Goal: Information Seeking & Learning: Learn about a topic

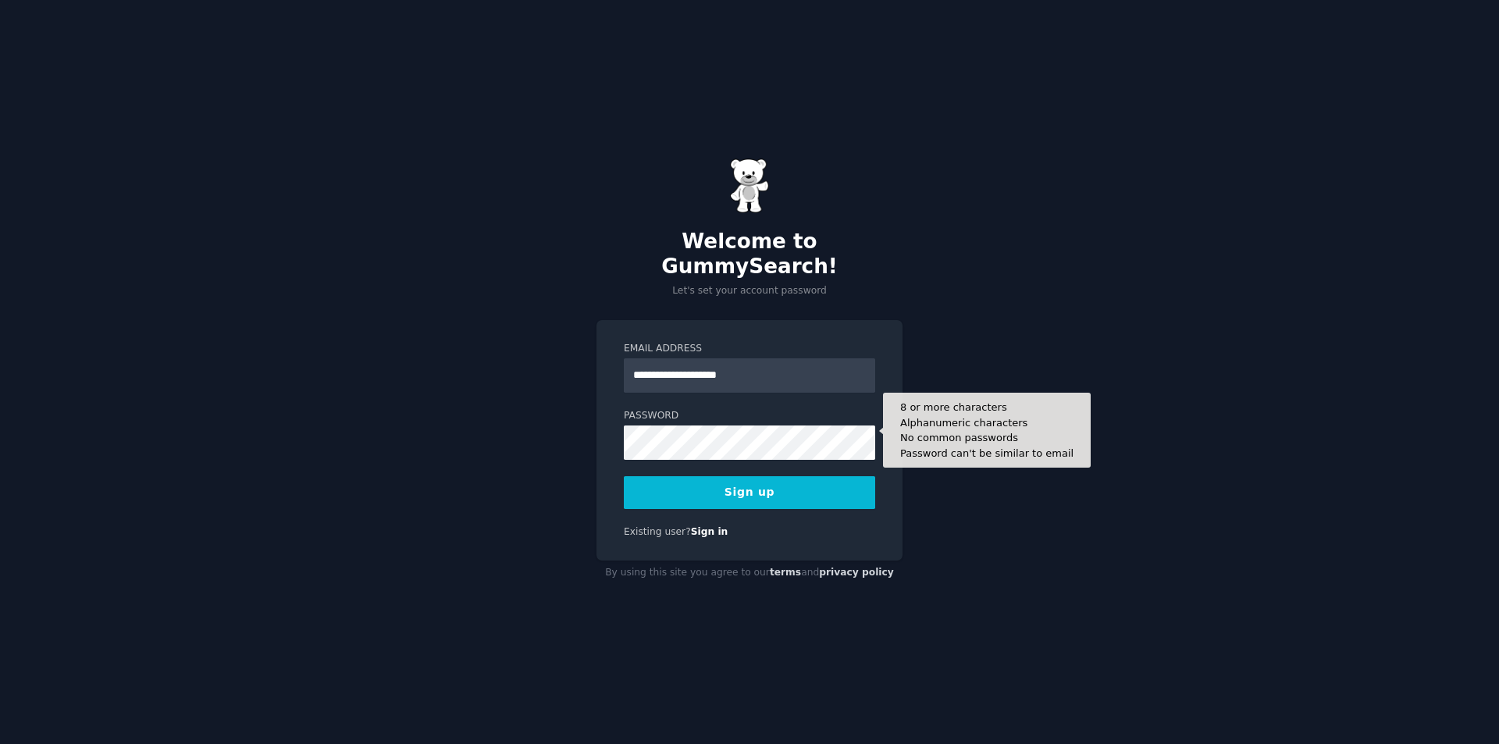
type input "**********"
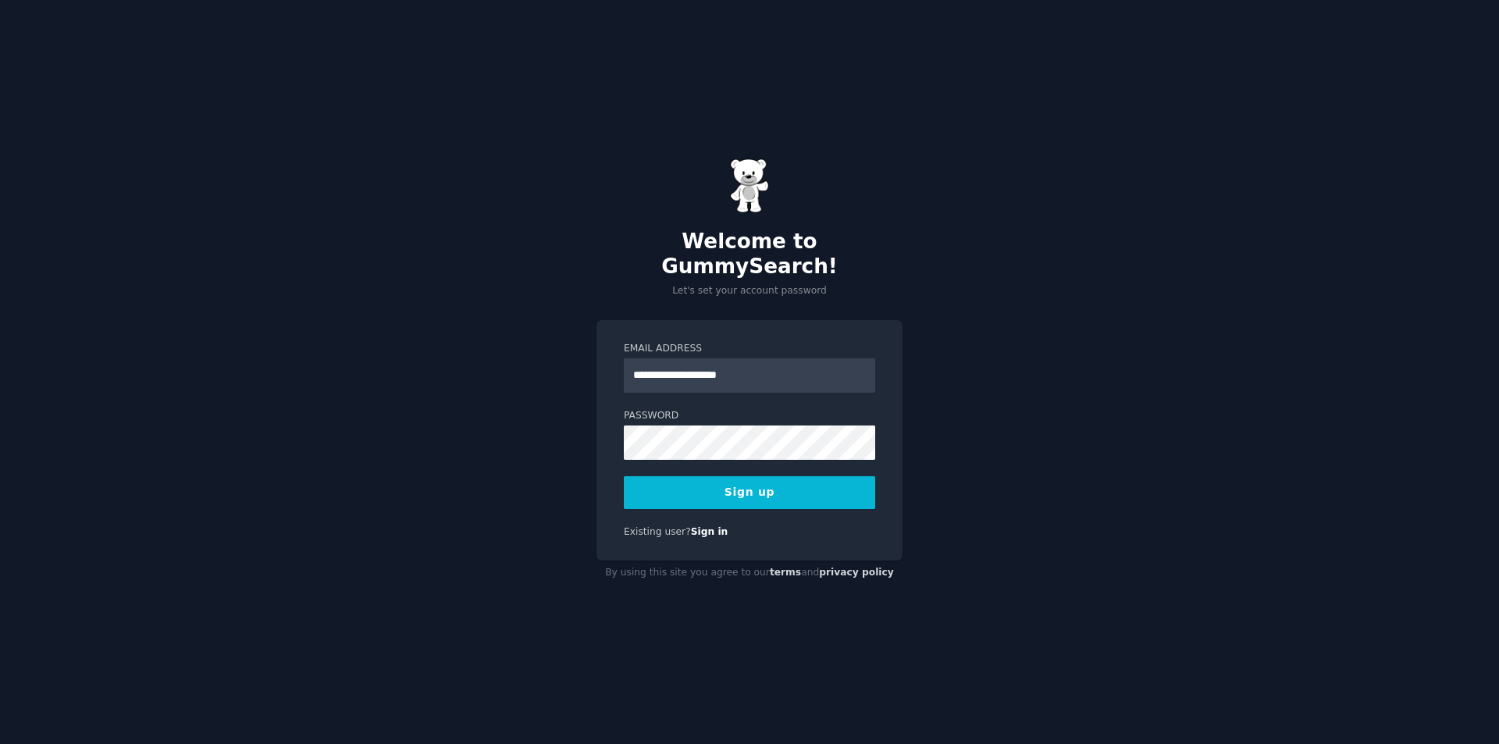
click at [791, 485] on button "Sign up" at bounding box center [749, 492] width 251 height 33
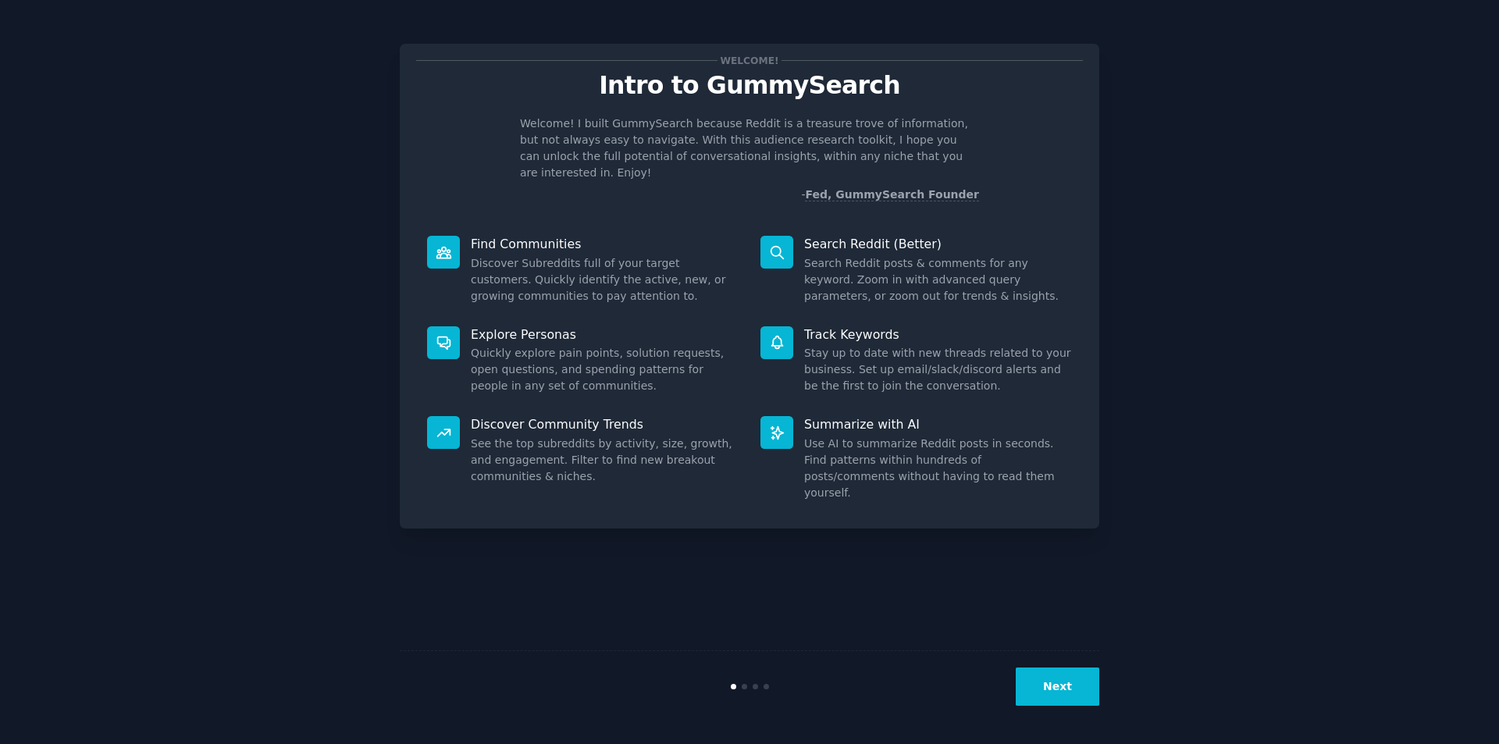
click at [1076, 703] on button "Next" at bounding box center [1057, 686] width 84 height 38
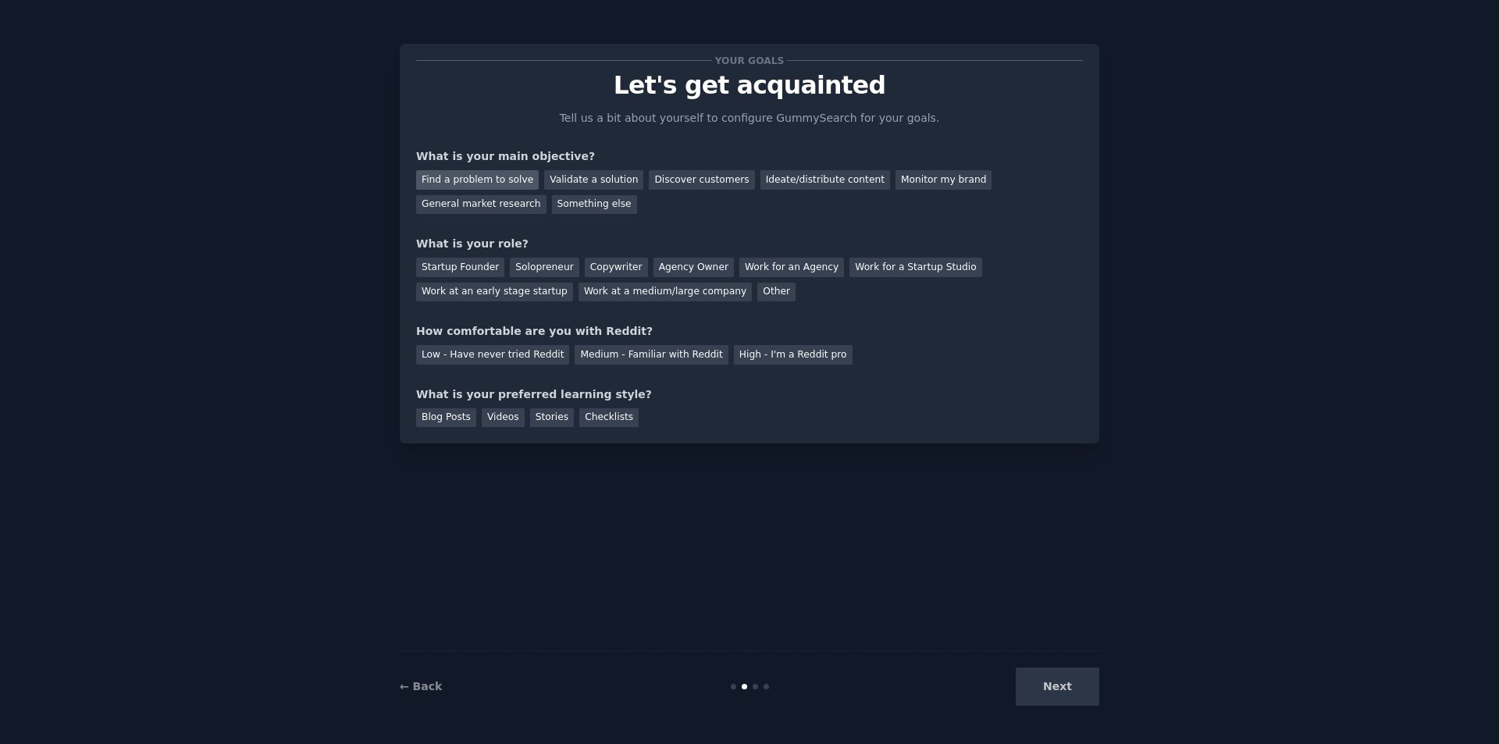
click at [489, 180] on div "Find a problem to solve" at bounding box center [477, 180] width 123 height 20
click at [590, 183] on div "Validate a solution" at bounding box center [593, 180] width 99 height 20
click at [477, 176] on div "Find a problem to solve" at bounding box center [477, 180] width 123 height 20
click at [578, 293] on div "Work at a medium/large company" at bounding box center [664, 293] width 173 height 20
drag, startPoint x: 507, startPoint y: 354, endPoint x: 516, endPoint y: 368, distance: 16.2
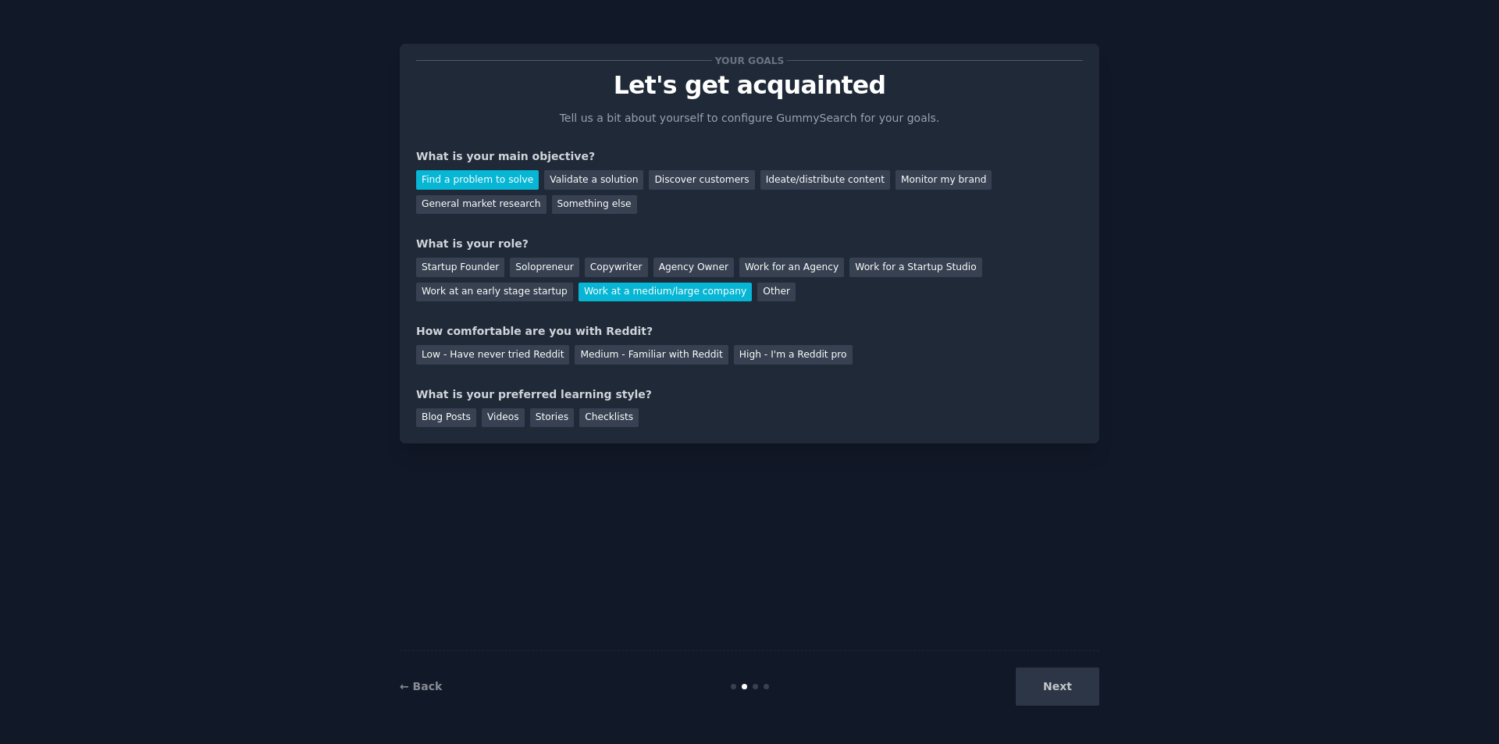
click at [507, 355] on div "Low - Have never tried Reddit" at bounding box center [492, 355] width 153 height 20
drag, startPoint x: 552, startPoint y: 420, endPoint x: 616, endPoint y: 454, distance: 72.6
click at [552, 421] on div "Stories" at bounding box center [552, 418] width 44 height 20
click at [1088, 687] on button "Next" at bounding box center [1057, 686] width 84 height 38
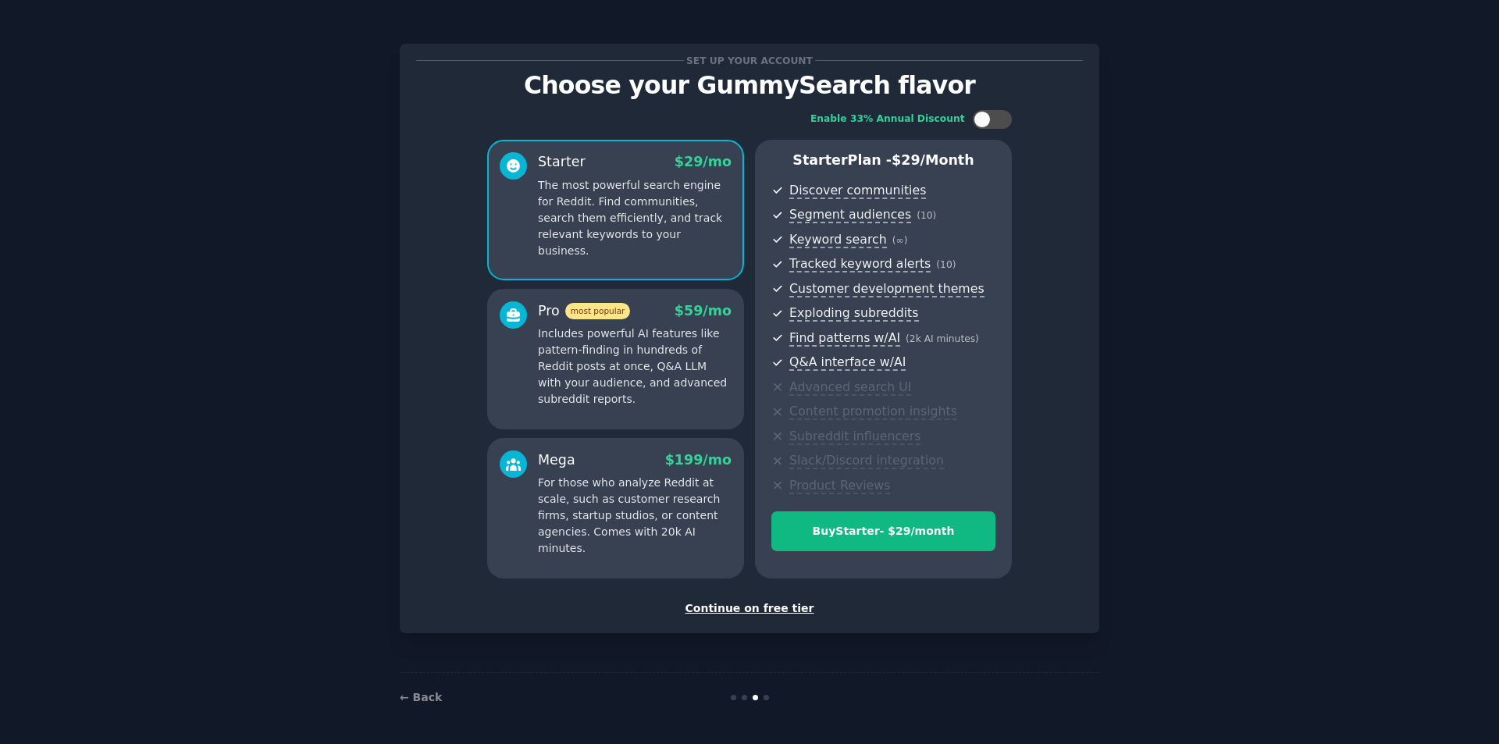
click at [770, 603] on div "Continue on free tier" at bounding box center [749, 608] width 667 height 16
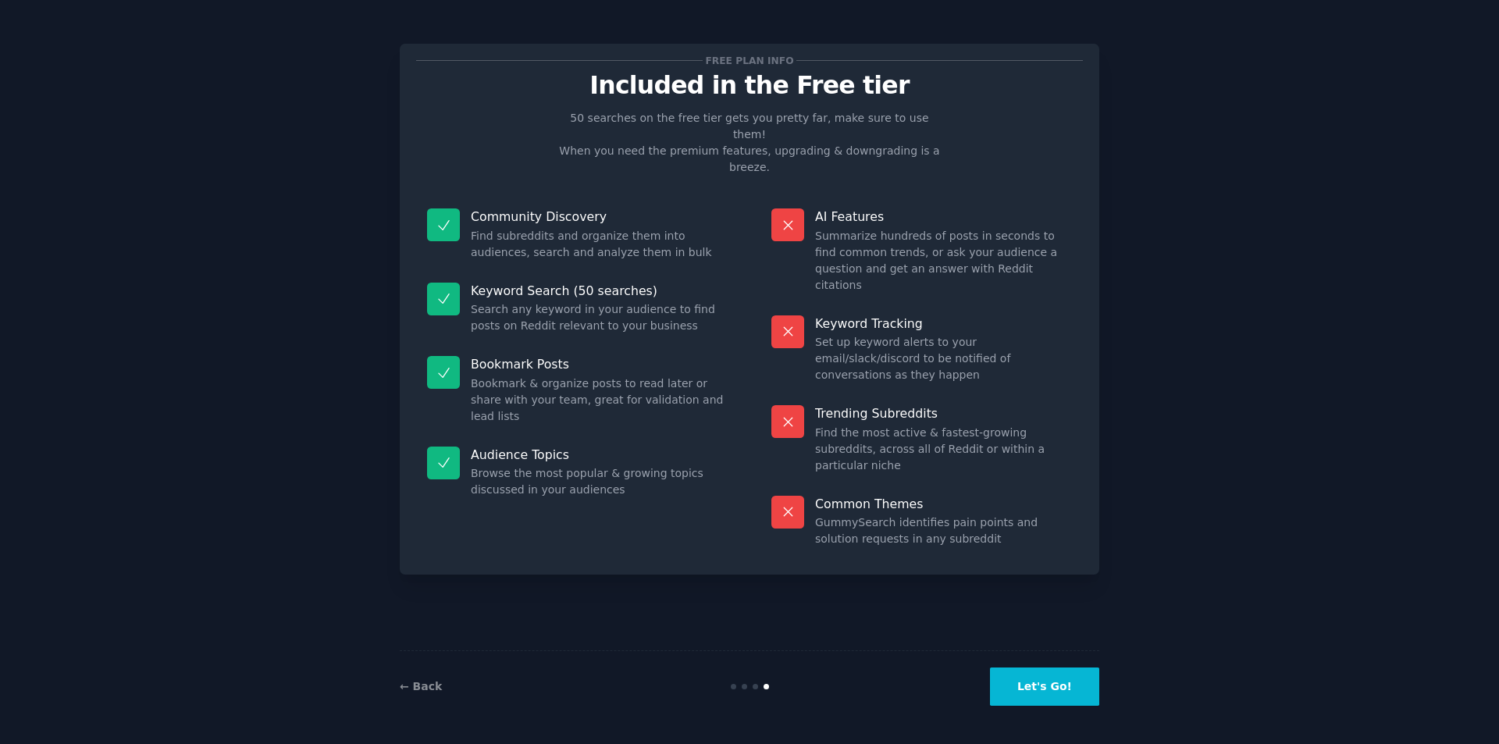
click at [1064, 681] on button "Let's Go!" at bounding box center [1044, 686] width 109 height 38
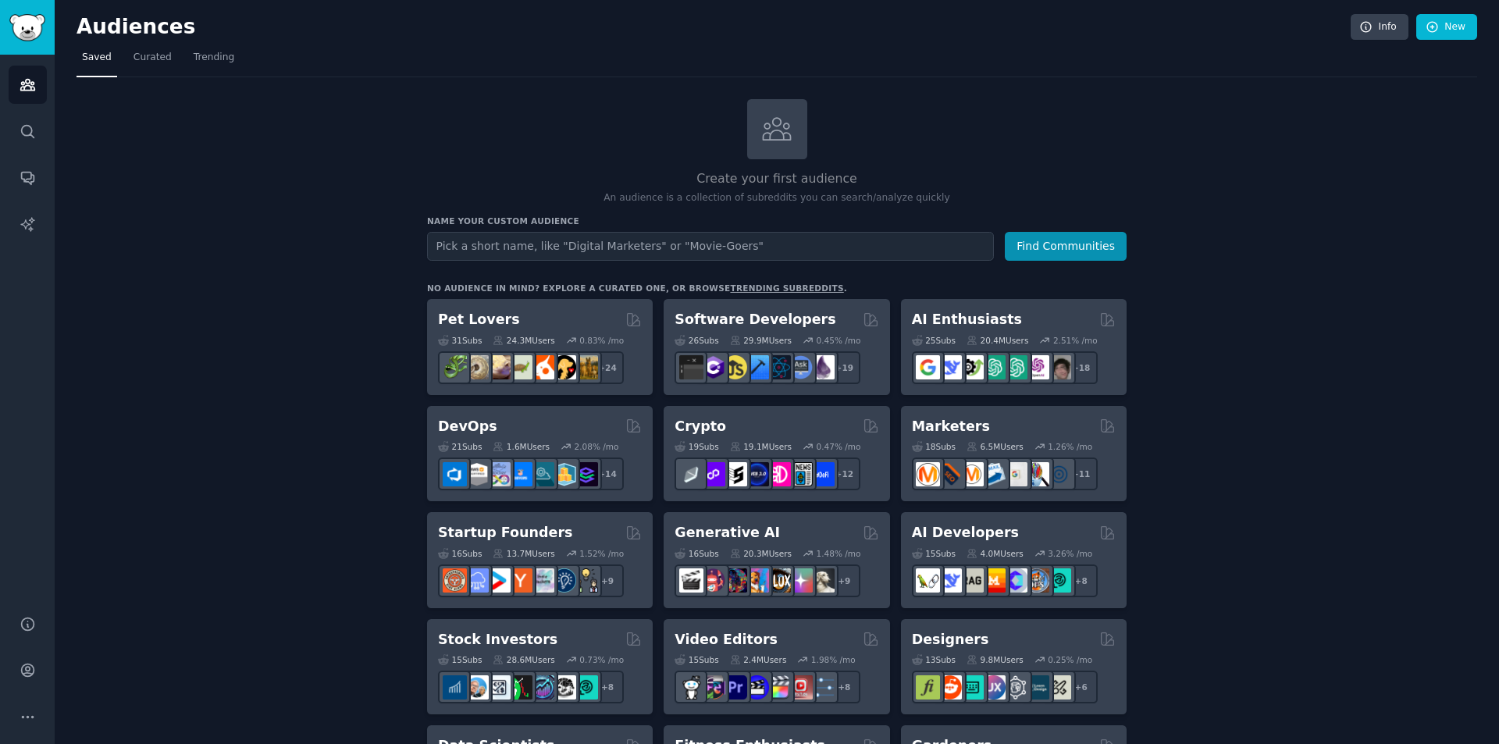
drag, startPoint x: 315, startPoint y: 321, endPoint x: 324, endPoint y: 323, distance: 9.7
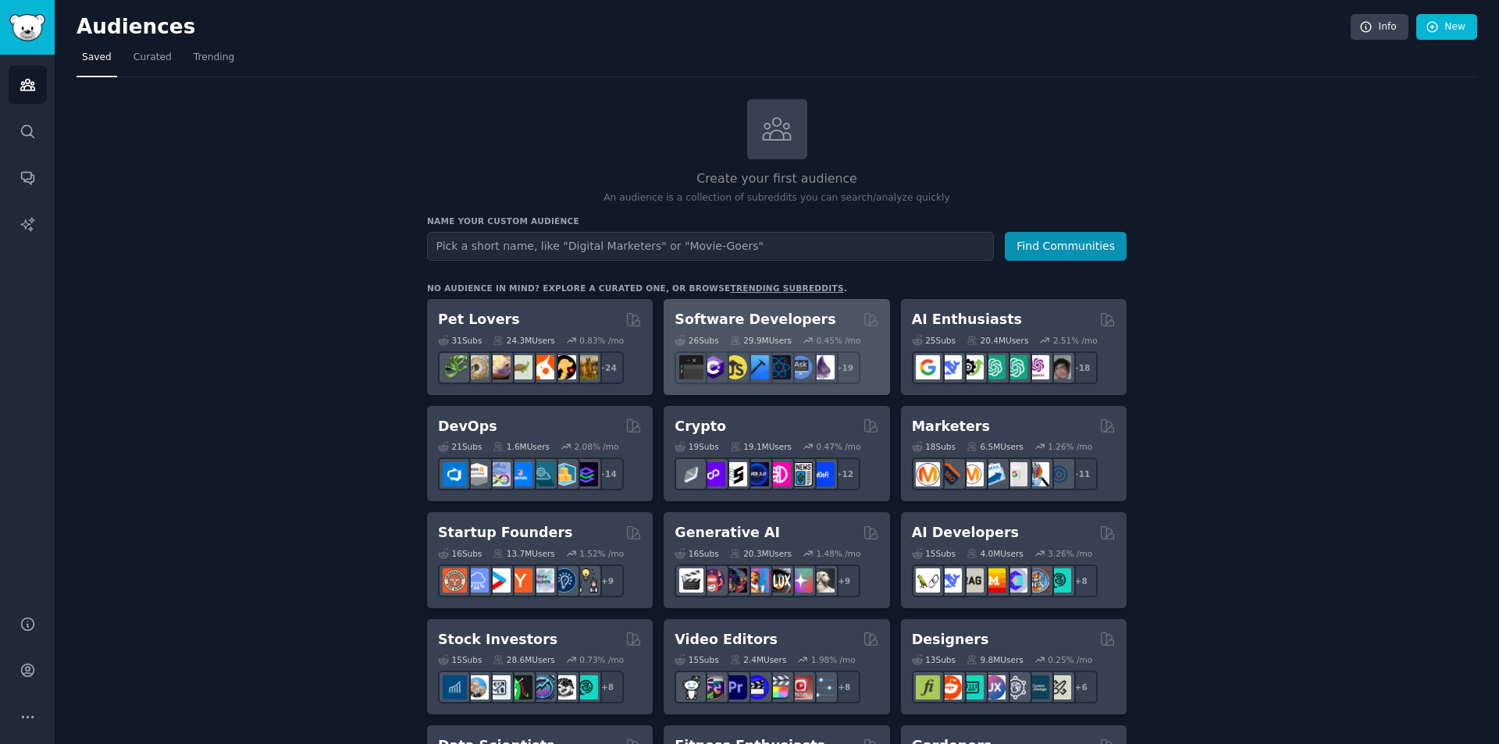
click at [763, 315] on h2 "Software Developers" at bounding box center [754, 320] width 161 height 20
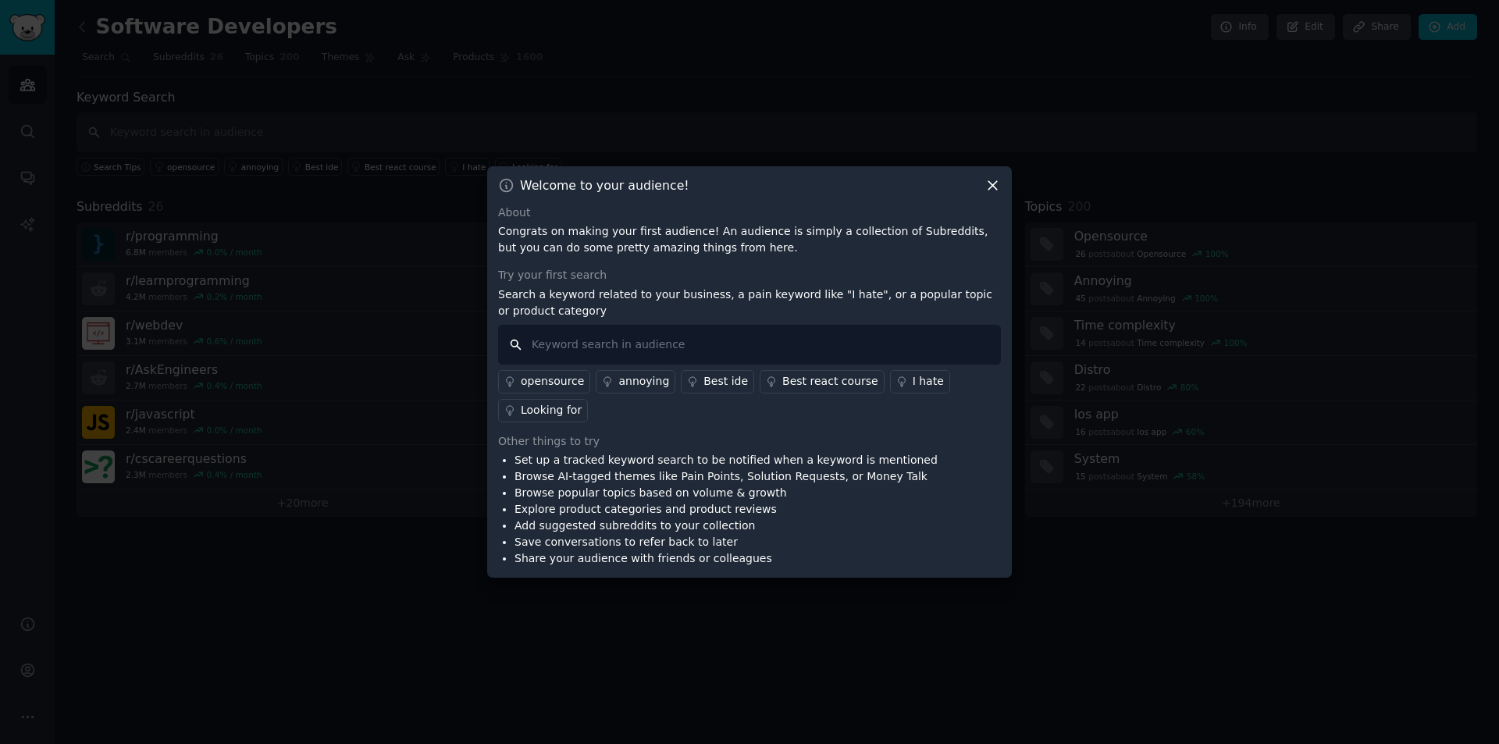
click at [593, 349] on input "text" at bounding box center [749, 345] width 503 height 40
click at [708, 380] on div "Best ide" at bounding box center [725, 381] width 44 height 16
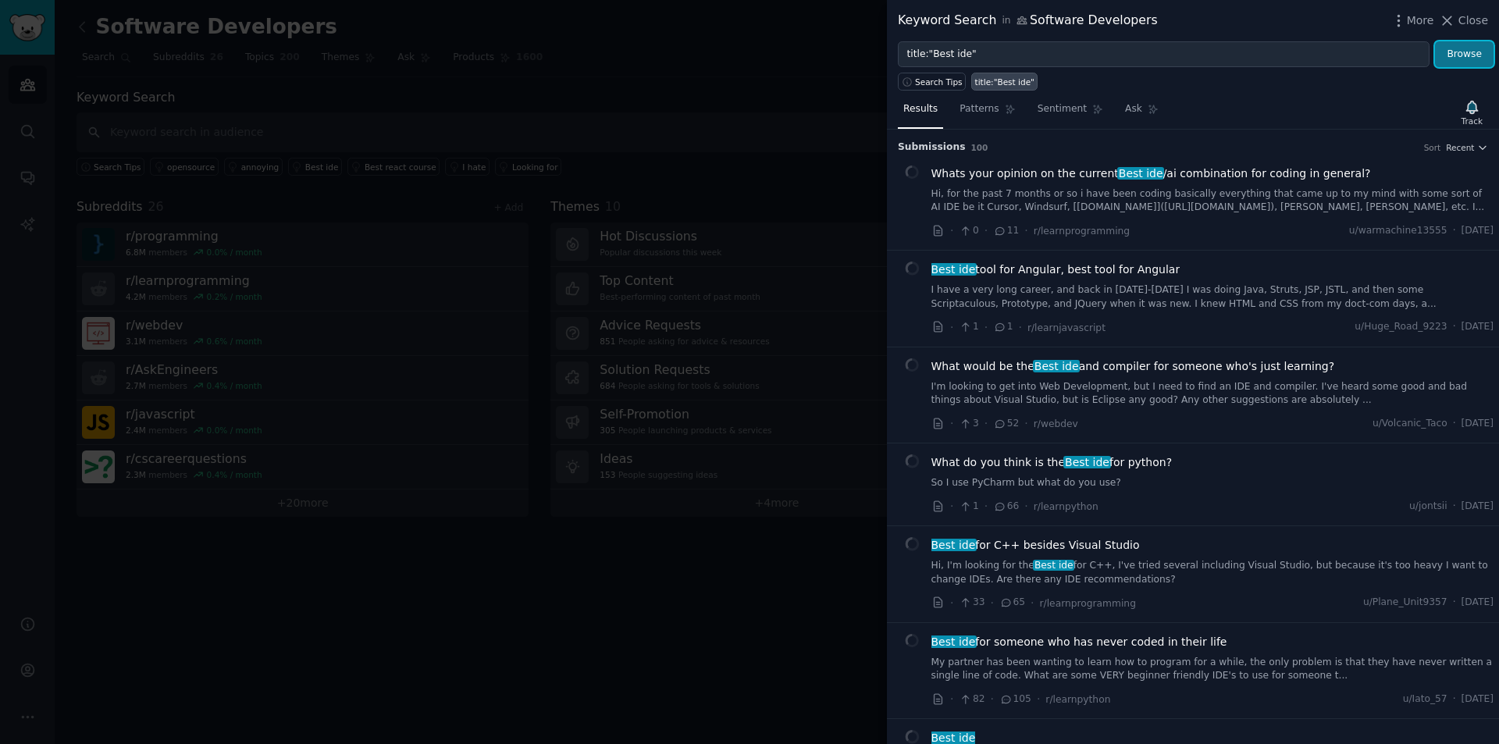
click at [1474, 59] on button "Browse" at bounding box center [1464, 54] width 59 height 27
click at [720, 123] on div at bounding box center [749, 372] width 1499 height 744
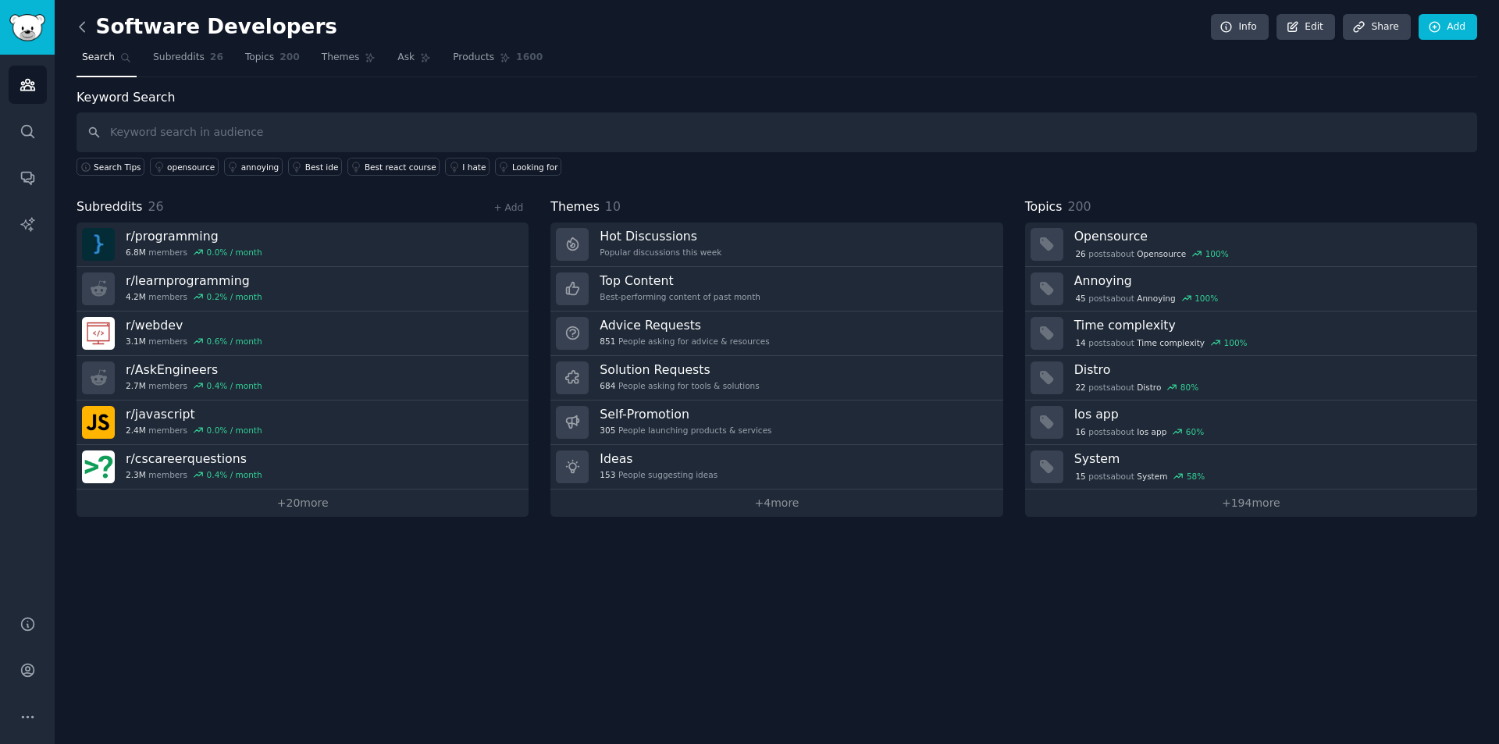
click at [87, 22] on icon at bounding box center [82, 27] width 16 height 16
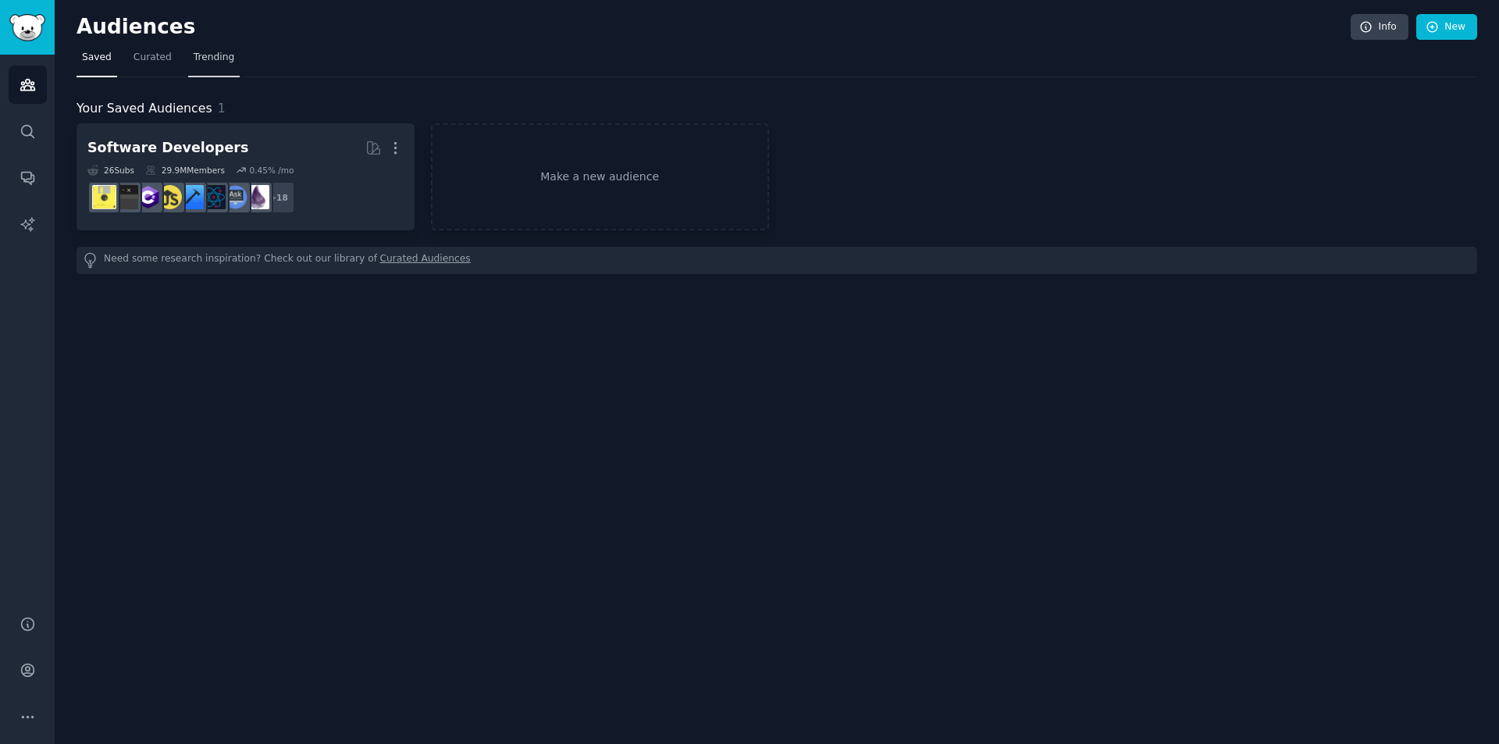
drag, startPoint x: 162, startPoint y: 52, endPoint x: 184, endPoint y: 57, distance: 23.3
click at [162, 53] on span "Curated" at bounding box center [152, 58] width 38 height 14
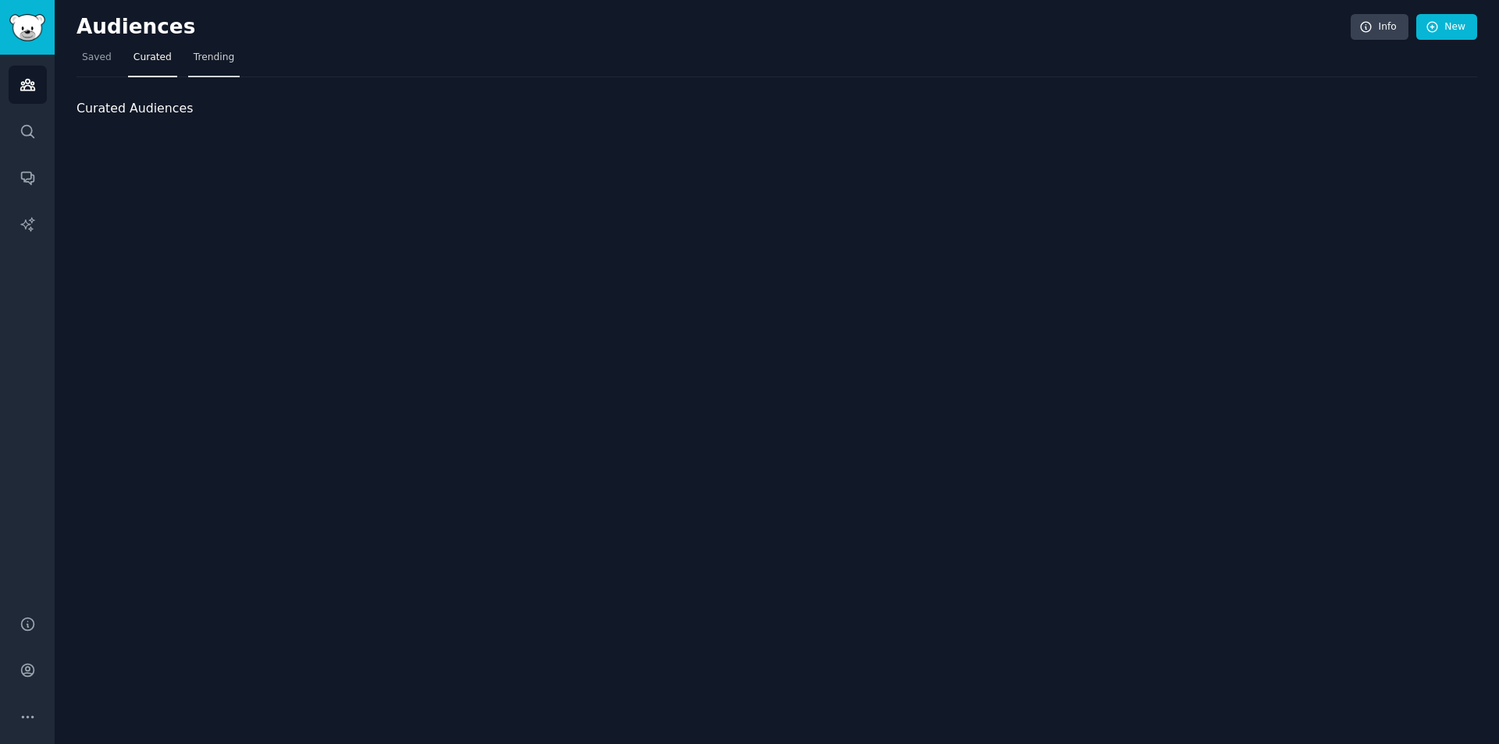
click at [204, 56] on span "Trending" at bounding box center [214, 58] width 41 height 14
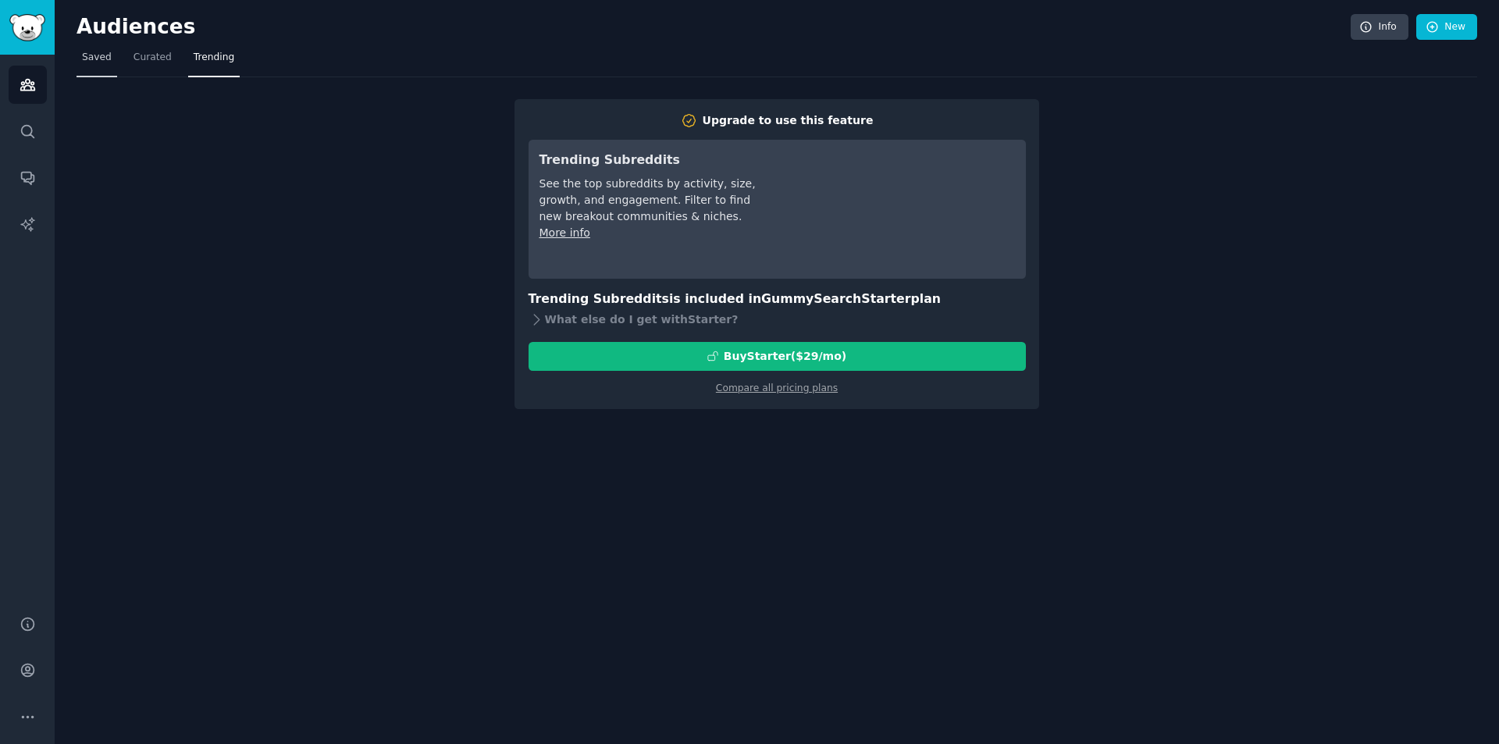
click at [94, 52] on span "Saved" at bounding box center [97, 58] width 30 height 14
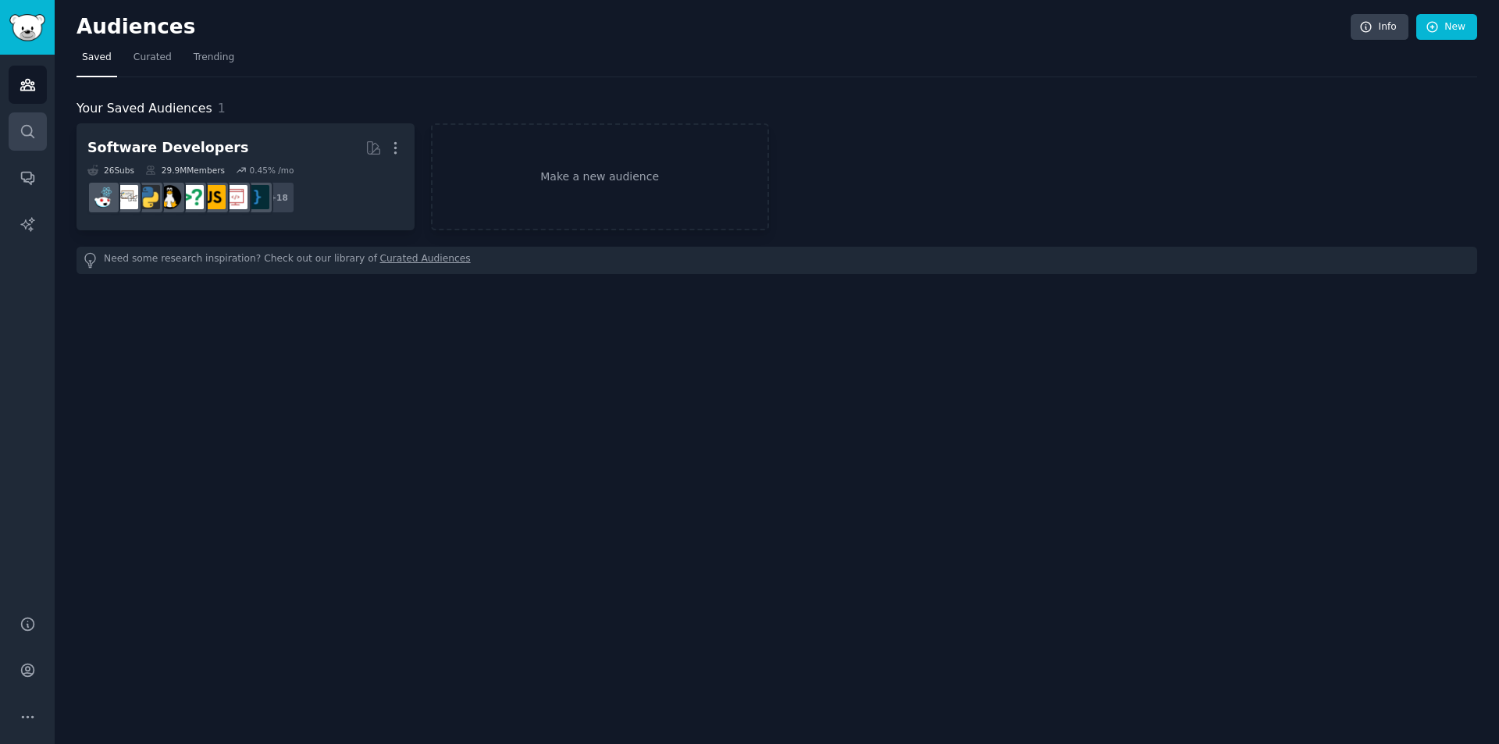
click at [25, 117] on link "Search" at bounding box center [28, 131] width 38 height 38
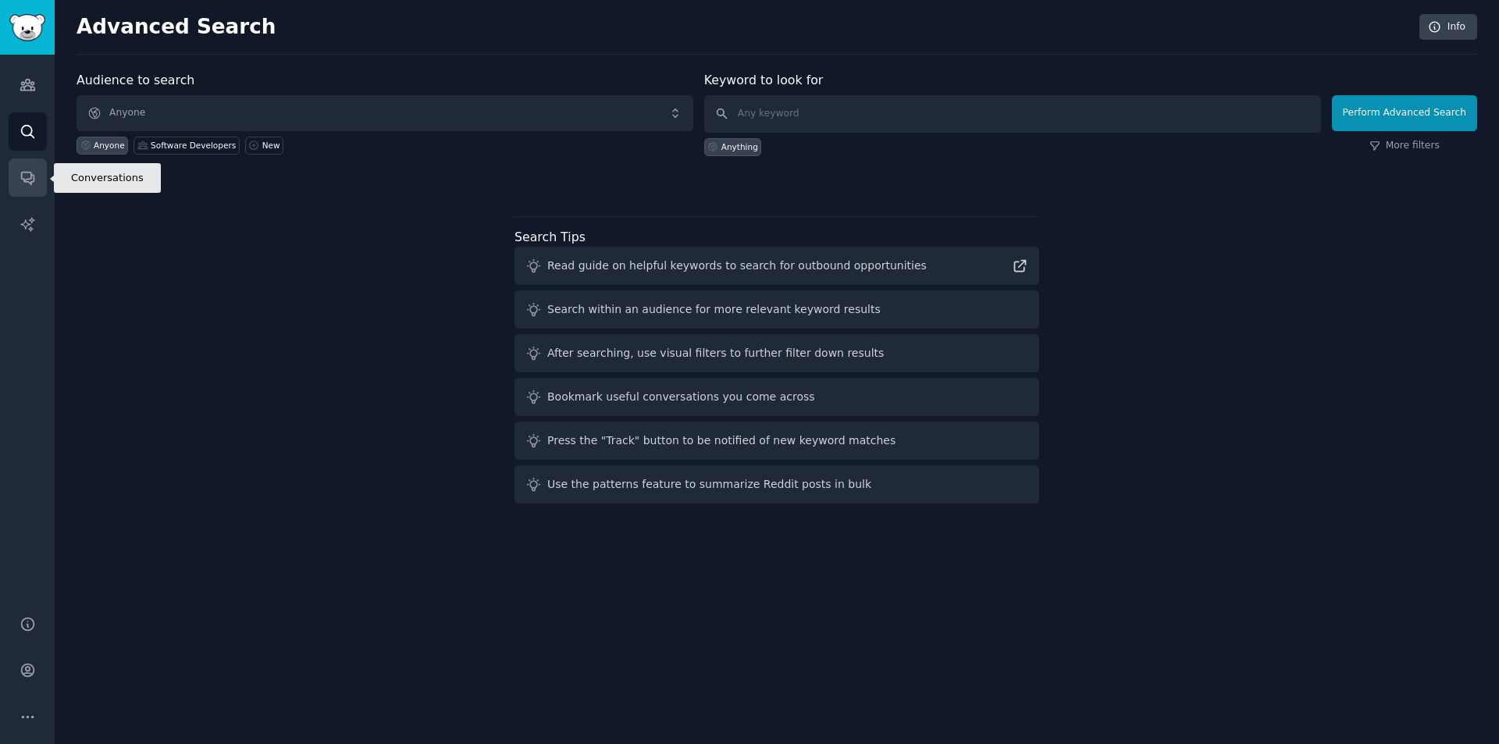
click at [32, 165] on link "Conversations" at bounding box center [28, 177] width 38 height 38
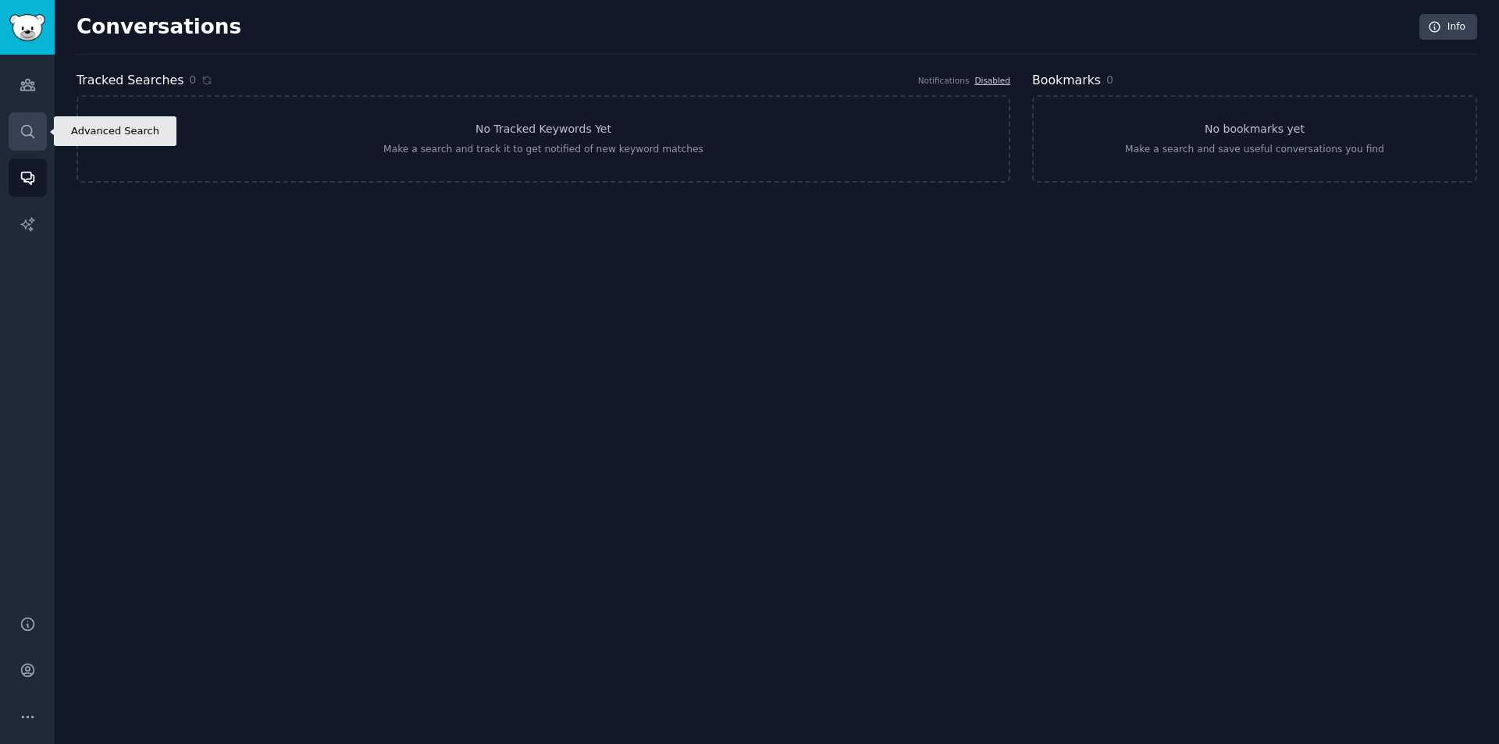
click at [29, 134] on icon "Sidebar" at bounding box center [27, 131] width 12 height 12
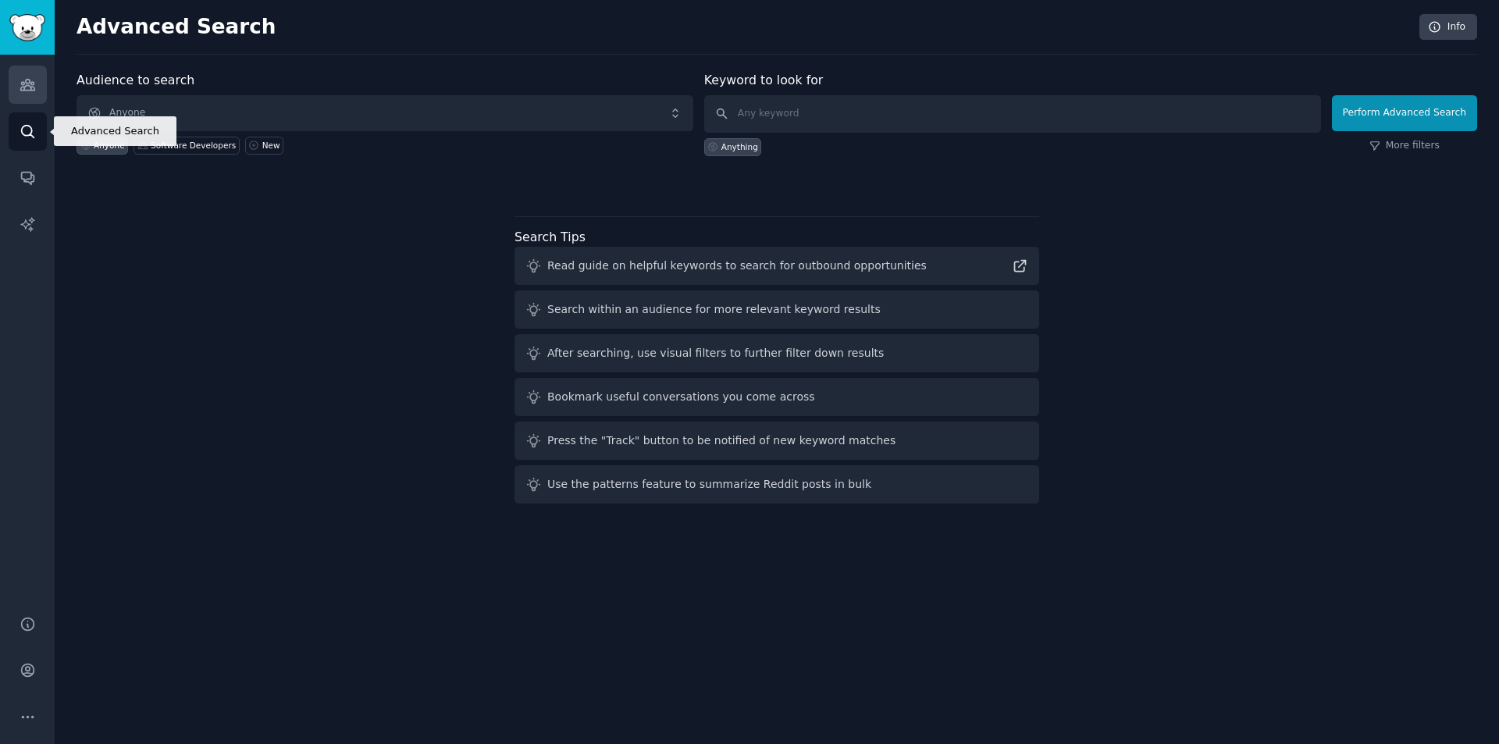
click at [27, 80] on icon "Sidebar" at bounding box center [28, 84] width 16 height 16
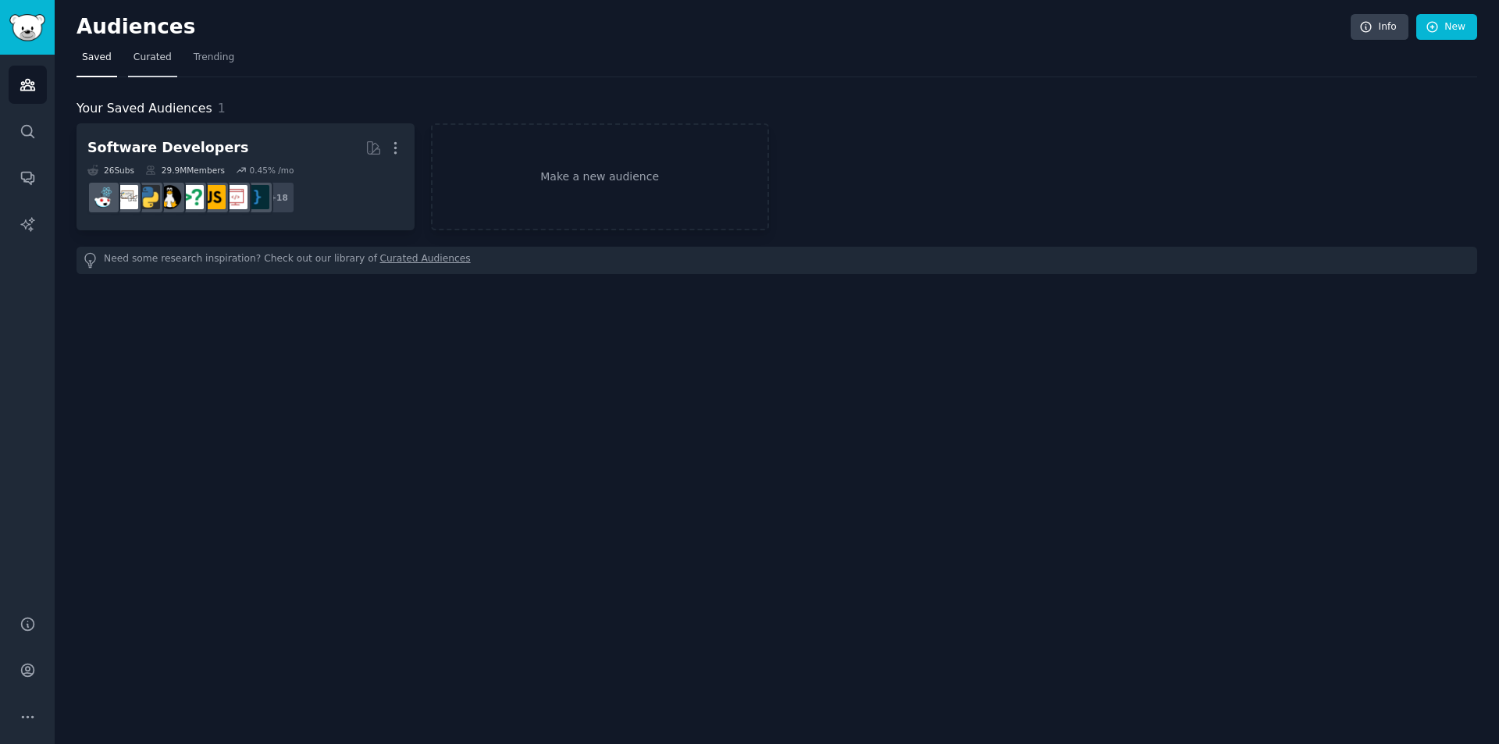
click at [151, 56] on span "Curated" at bounding box center [152, 58] width 38 height 14
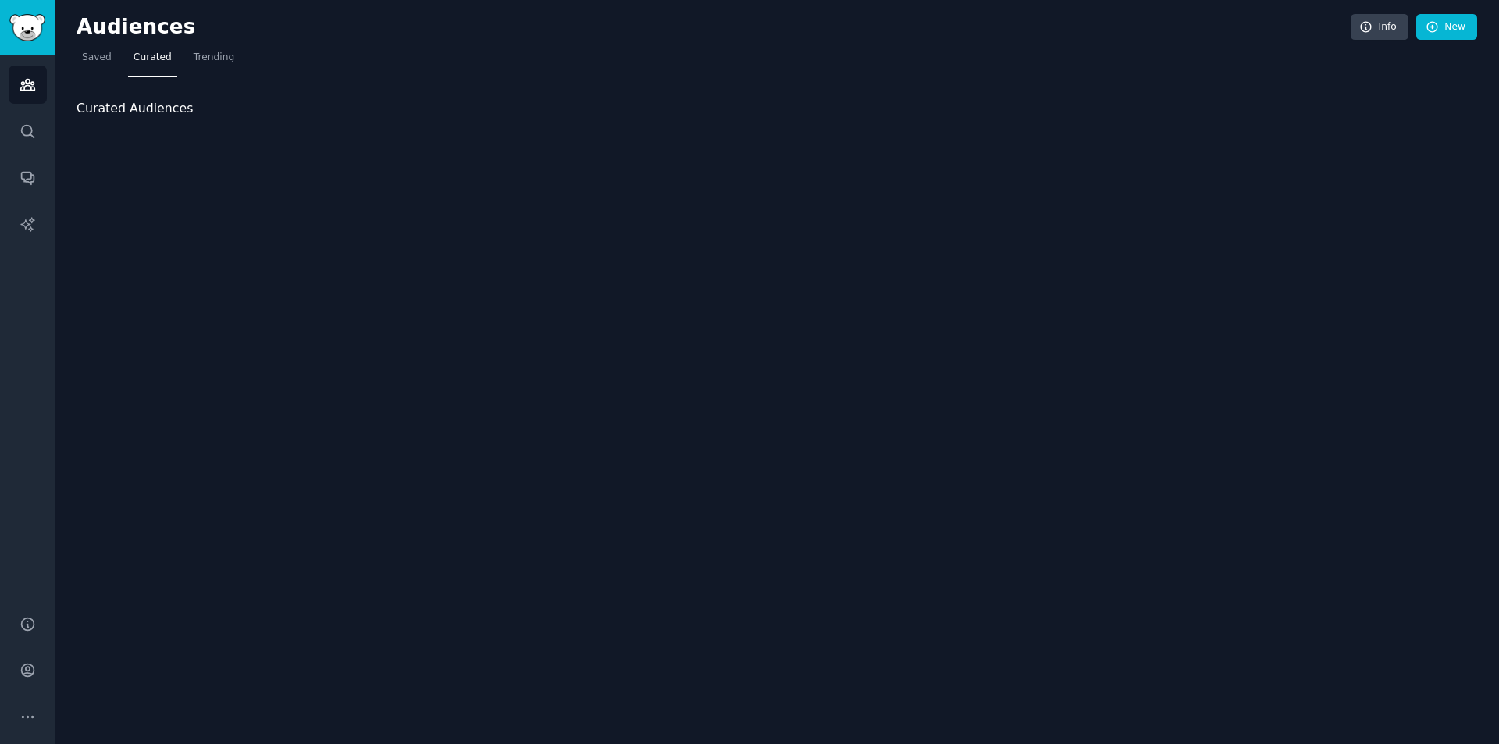
click at [194, 61] on span "Trending" at bounding box center [214, 58] width 41 height 14
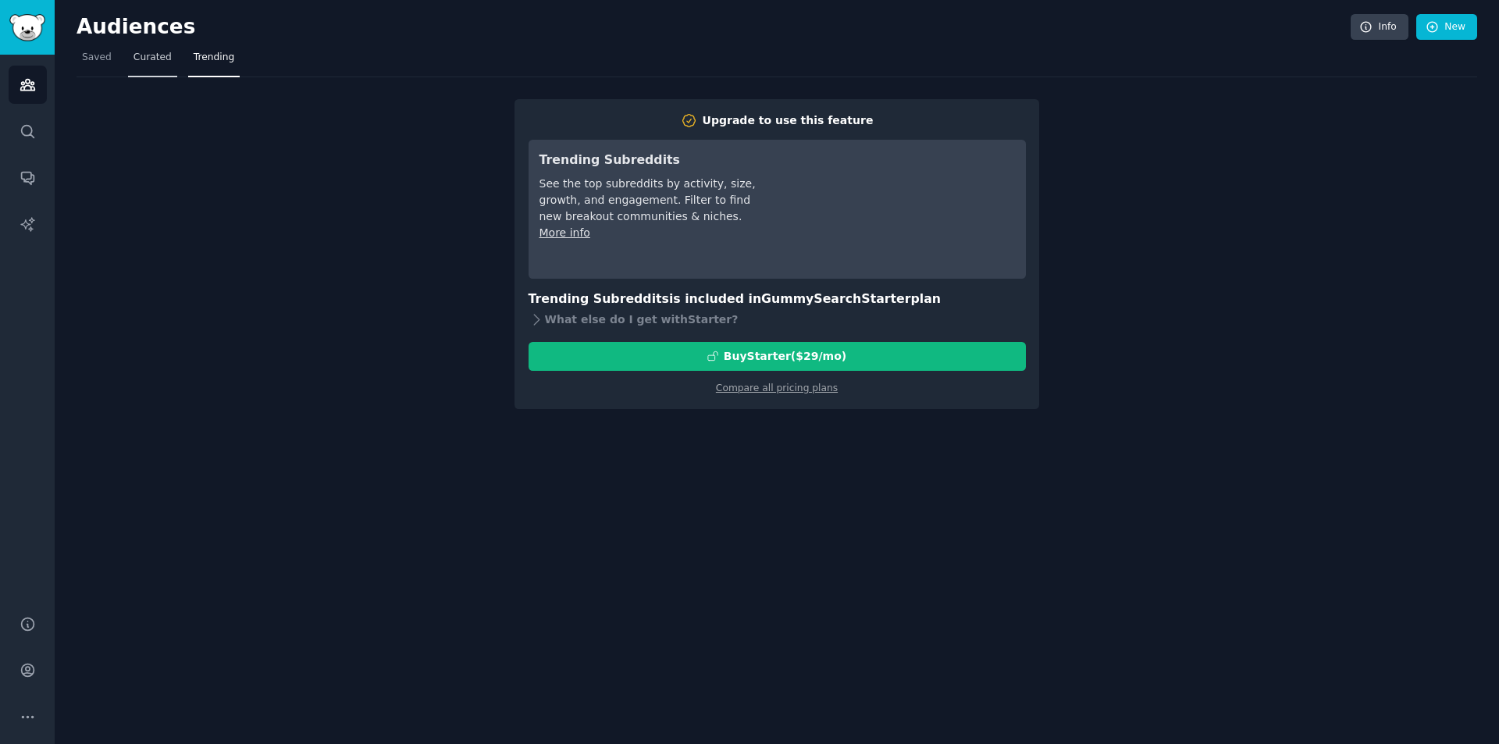
click at [140, 61] on span "Curated" at bounding box center [152, 58] width 38 height 14
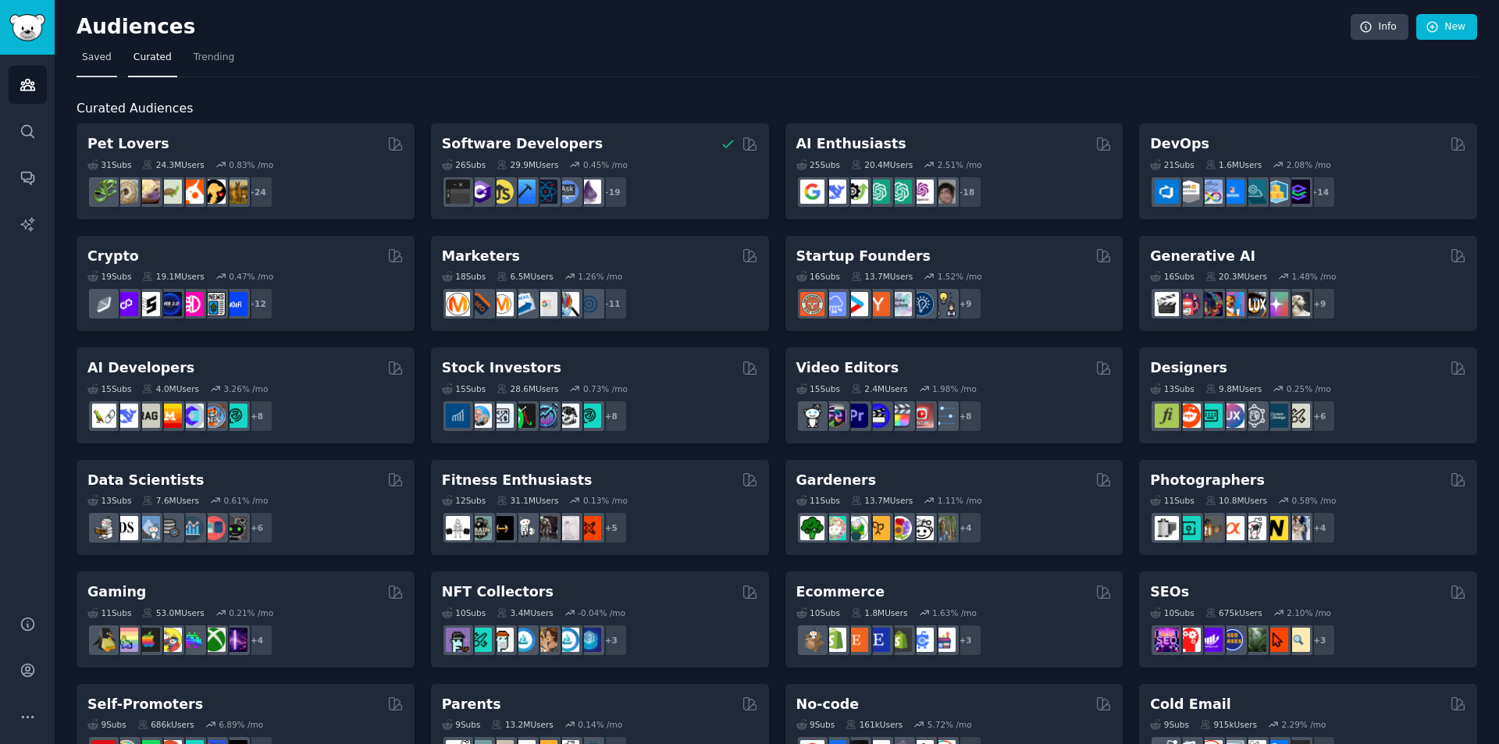
click at [107, 58] on span "Saved" at bounding box center [97, 58] width 30 height 14
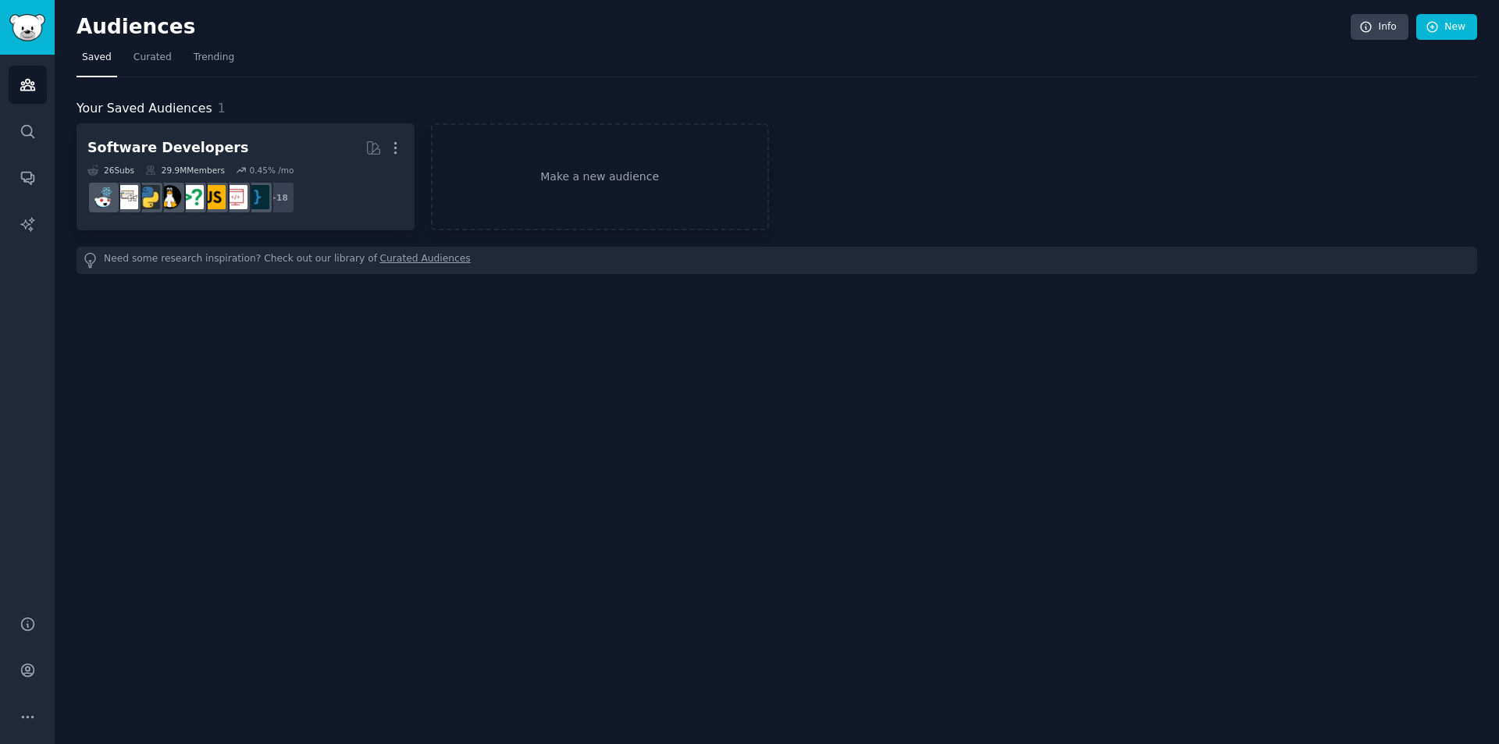
click at [117, 60] on nav "Saved Curated Trending" at bounding box center [776, 61] width 1400 height 32
click at [133, 59] on span "Curated" at bounding box center [152, 58] width 38 height 14
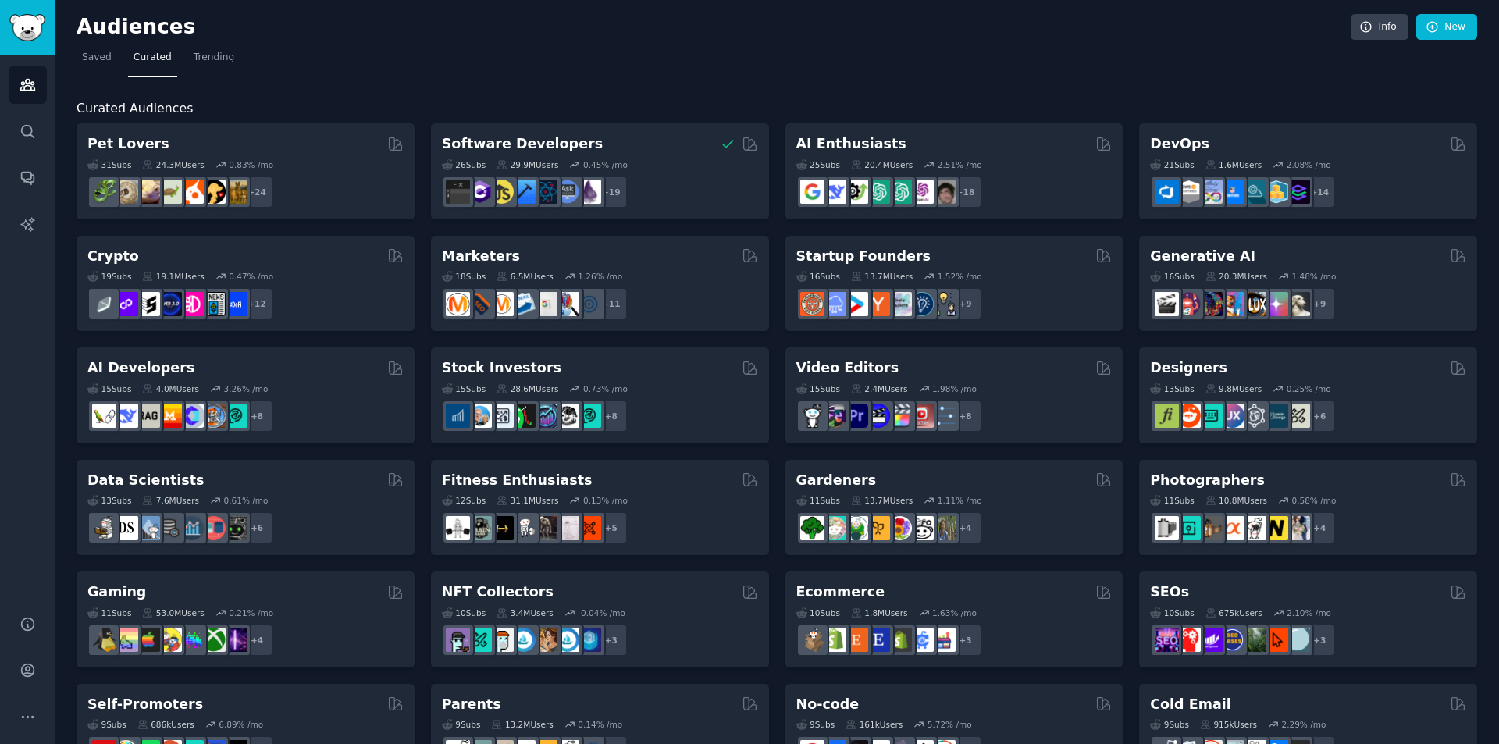
click at [37, 151] on div "Audiences Search Conversations AI Reports" at bounding box center [27, 326] width 55 height 542
click at [25, 127] on icon "Sidebar" at bounding box center [28, 131] width 16 height 16
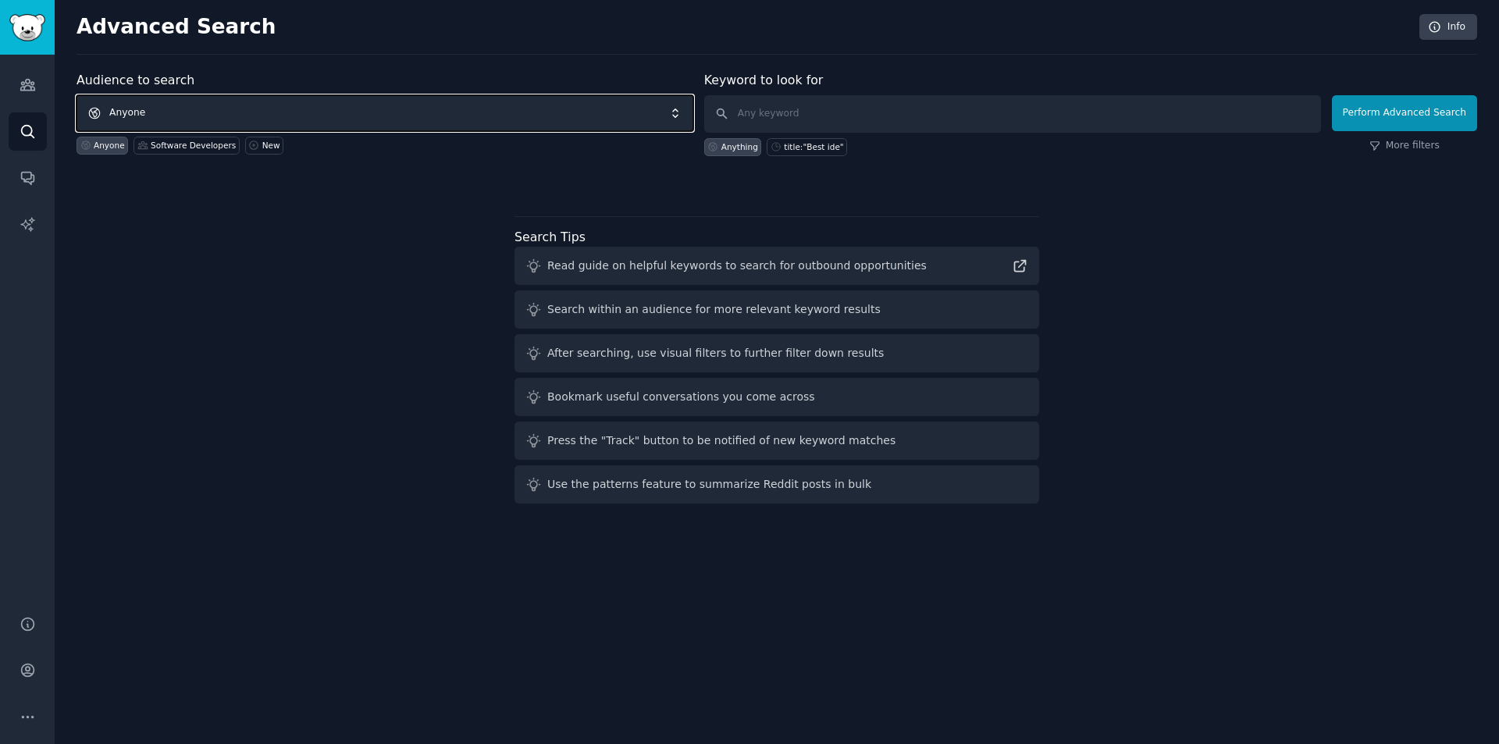
click at [313, 112] on span "Anyone" at bounding box center [384, 113] width 617 height 36
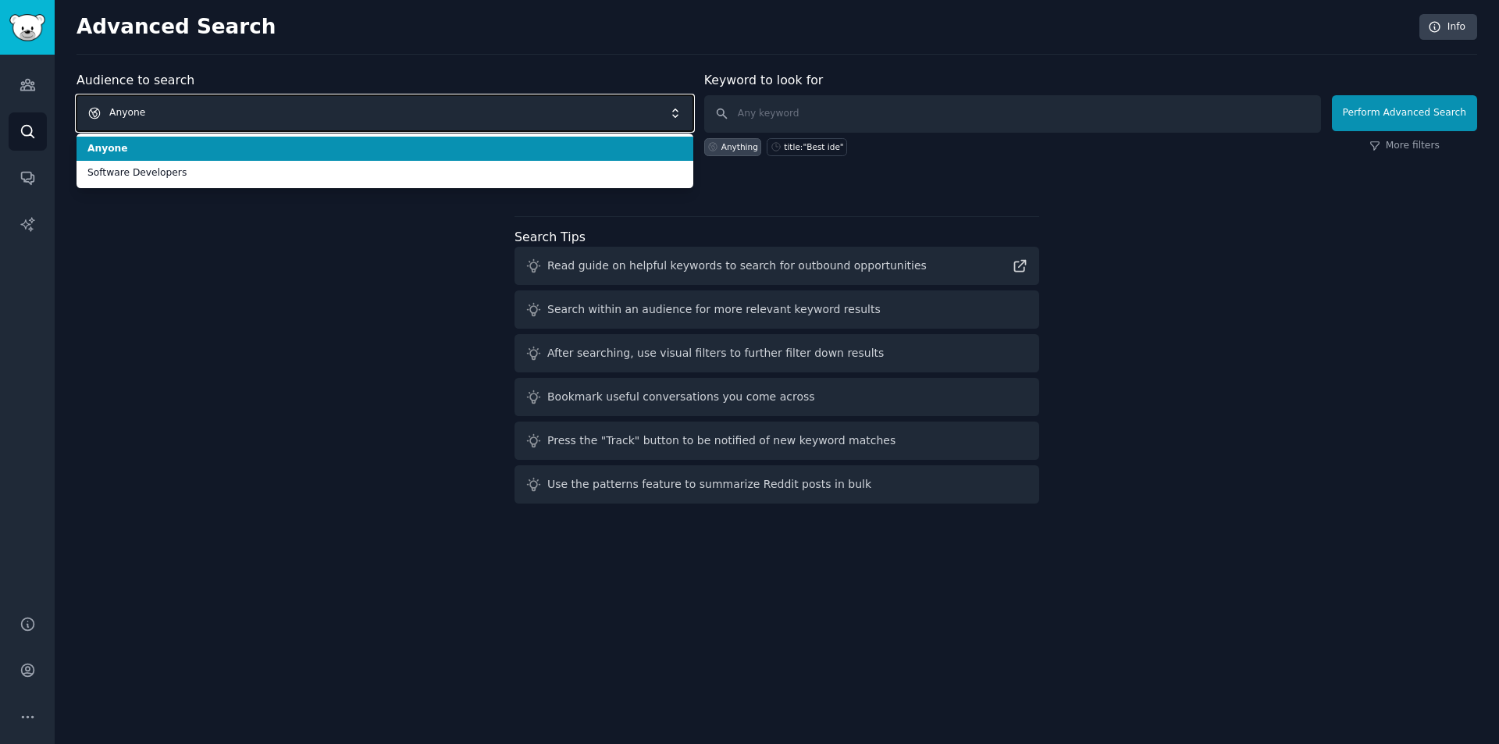
click at [325, 116] on span "Anyone" at bounding box center [384, 113] width 617 height 36
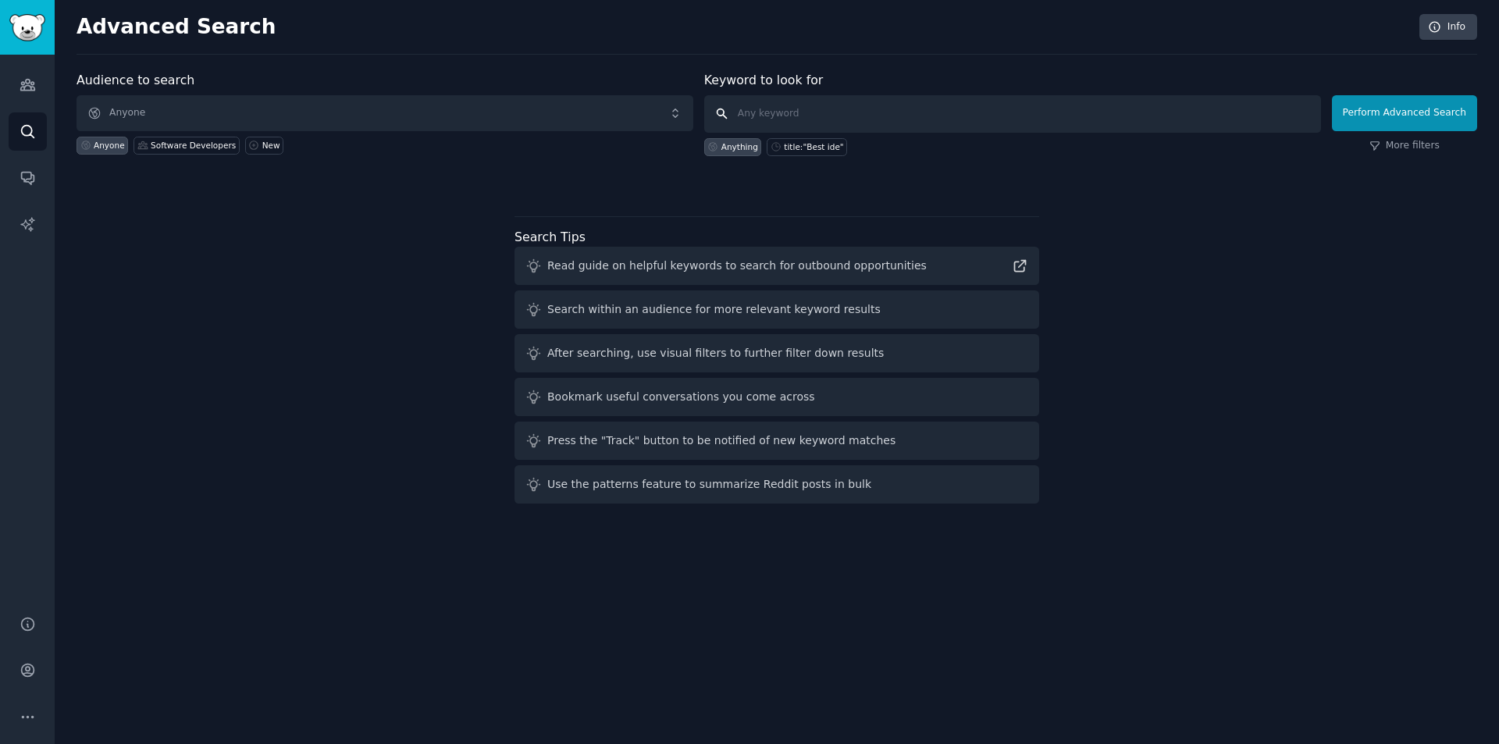
click at [850, 110] on input "text" at bounding box center [1012, 113] width 617 height 37
type input "saas"
click at [1398, 113] on button "Perform Advanced Search" at bounding box center [1404, 113] width 145 height 36
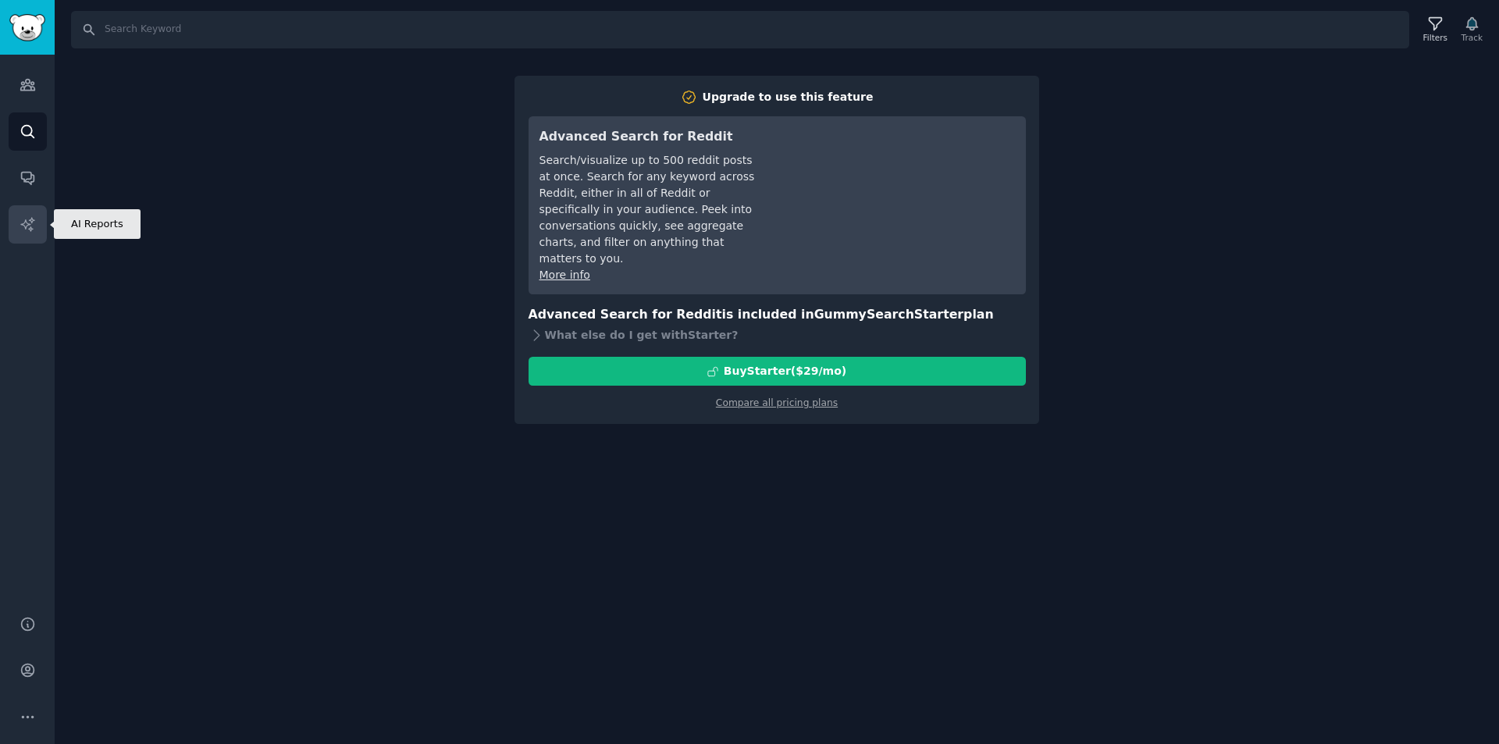
click at [33, 210] on link "AI Reports" at bounding box center [28, 224] width 38 height 38
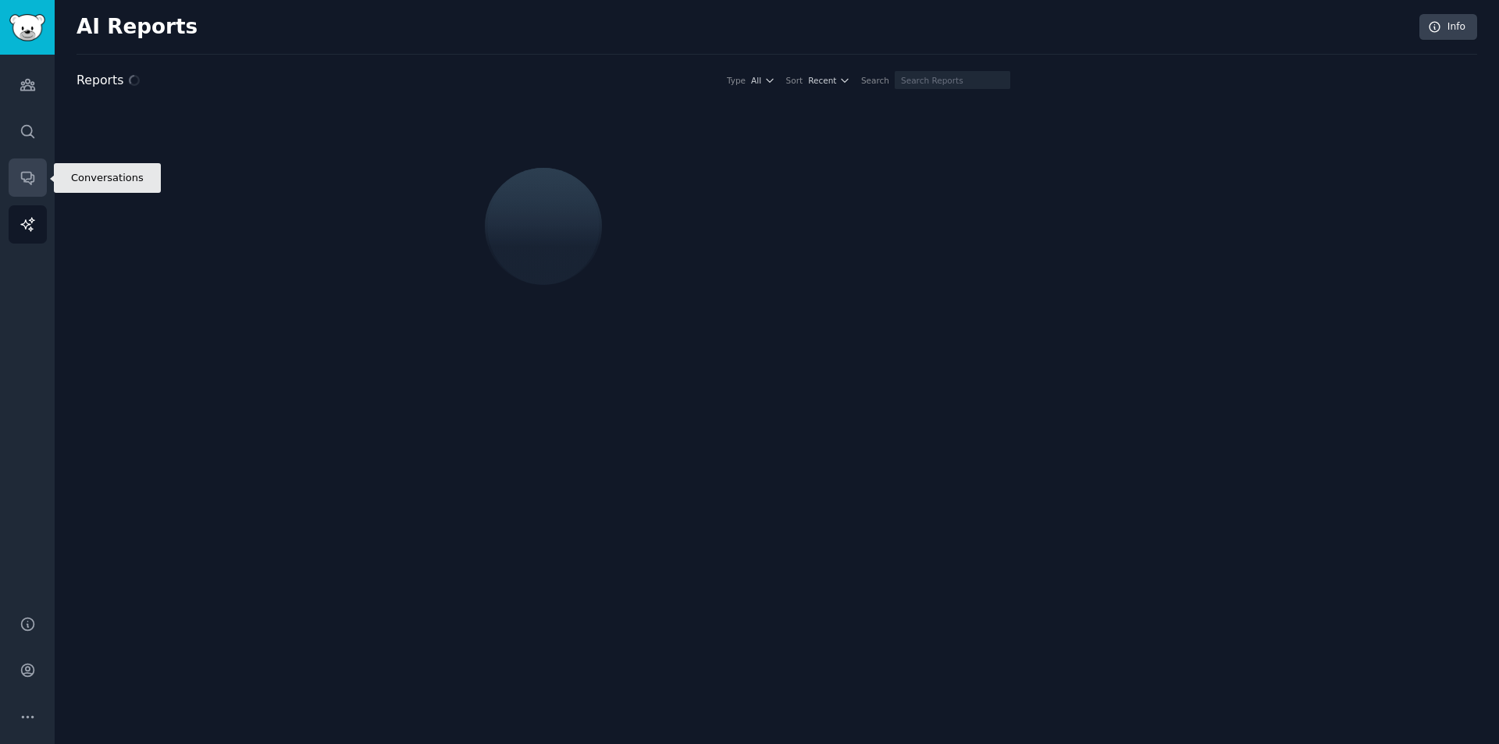
click at [34, 183] on icon "Sidebar" at bounding box center [28, 177] width 16 height 16
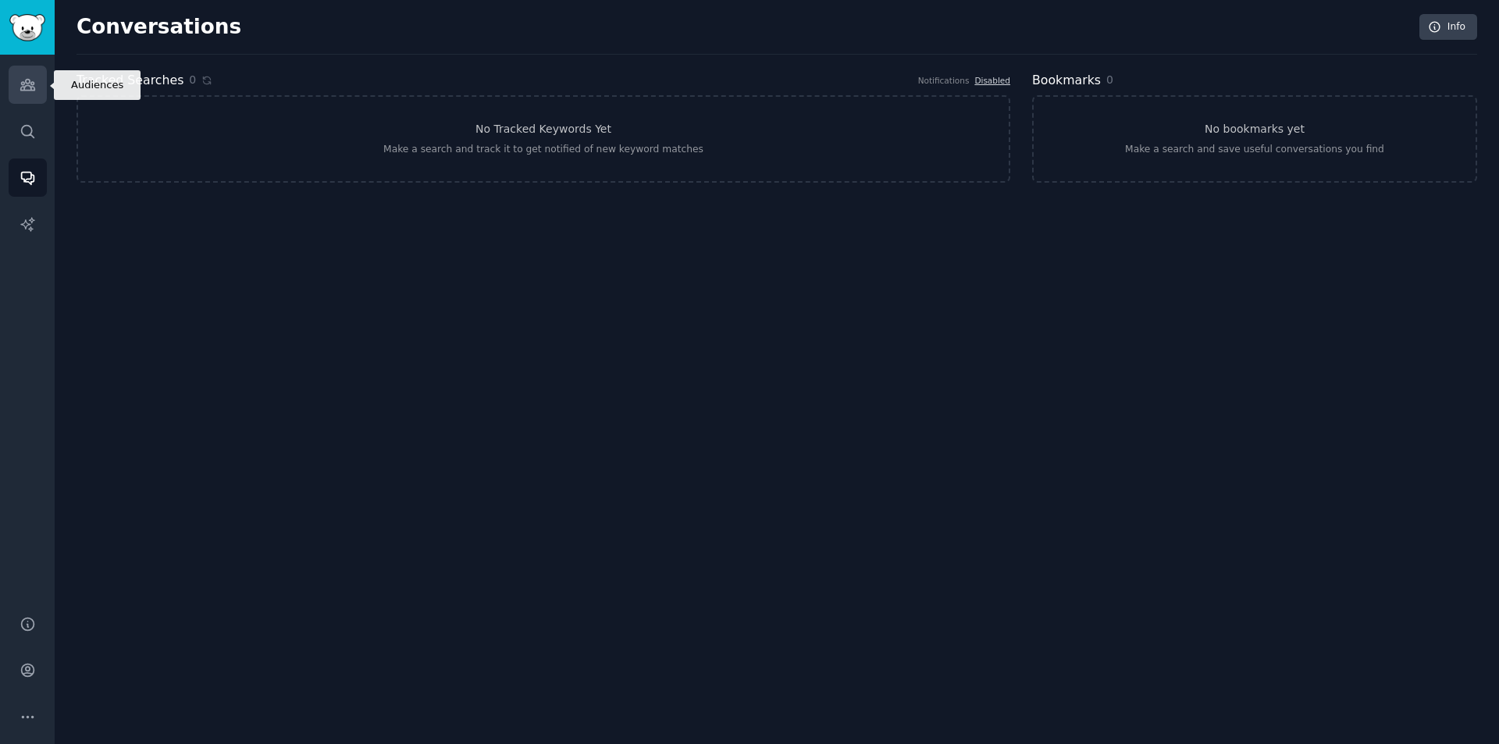
click at [25, 91] on icon "Sidebar" at bounding box center [27, 85] width 14 height 11
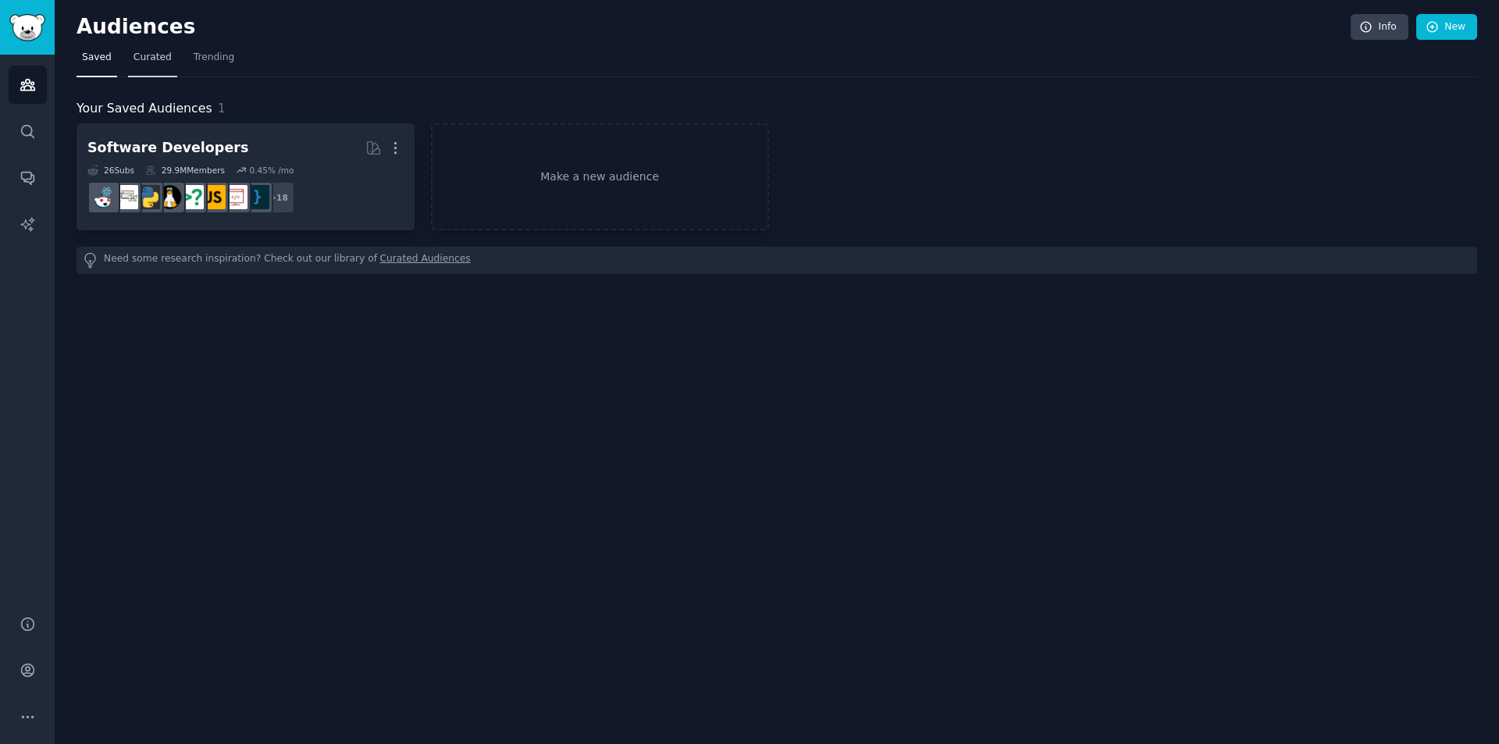
click at [158, 59] on span "Curated" at bounding box center [152, 58] width 38 height 14
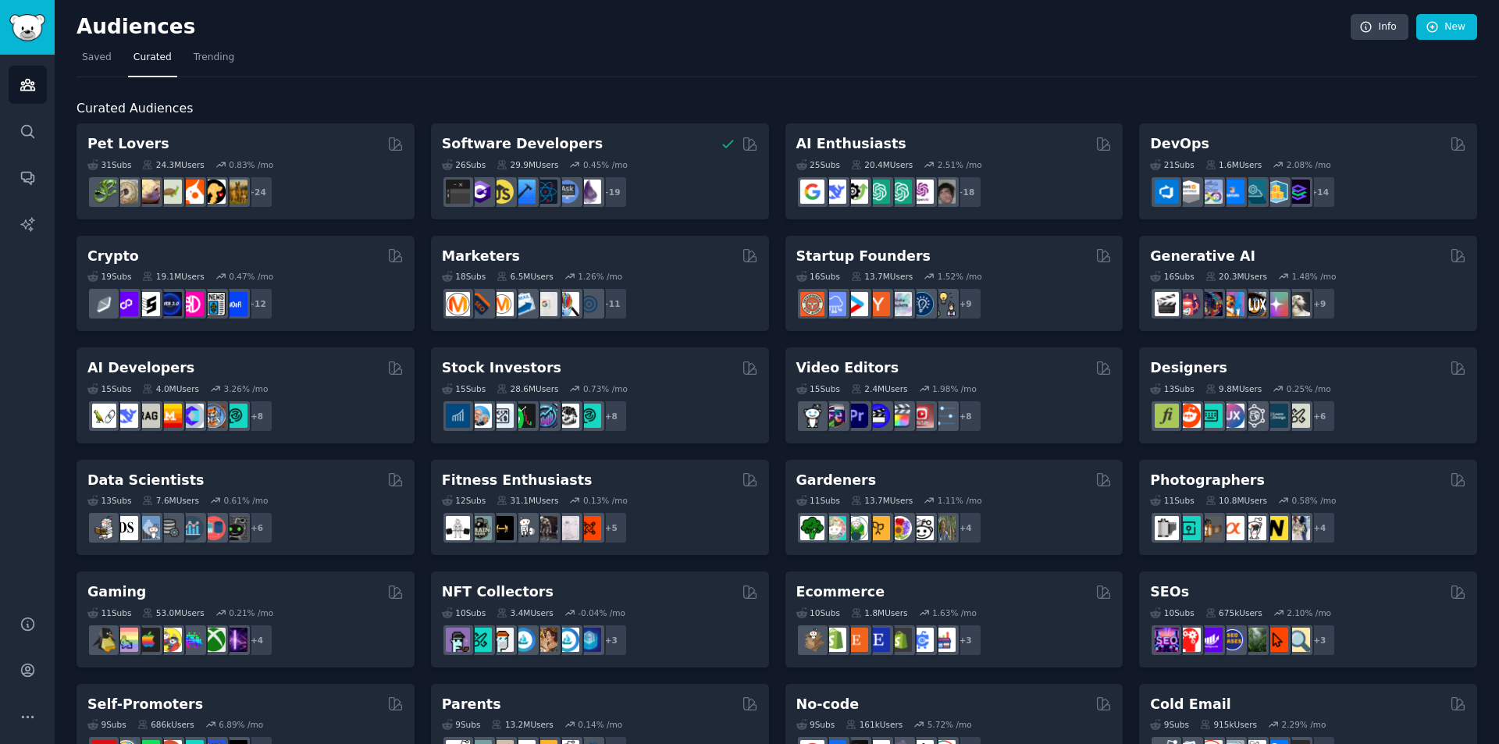
click at [191, 95] on div "Curated Audiences Pet Lovers 31 Sub s 24.3M Users 0.83 % /mo r/cockatiel + 24 S…" at bounding box center [776, 652] width 1400 height 1150
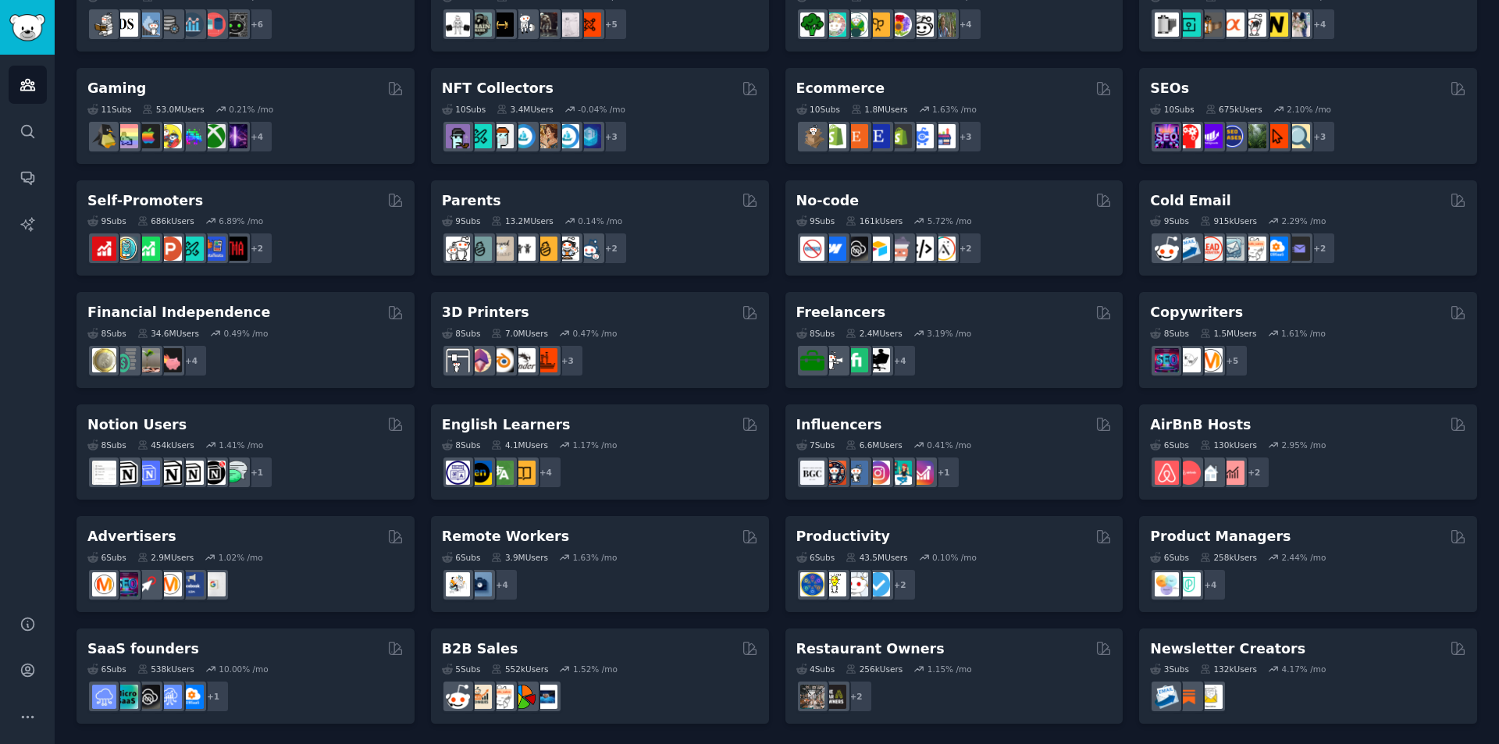
scroll to position [505, 0]
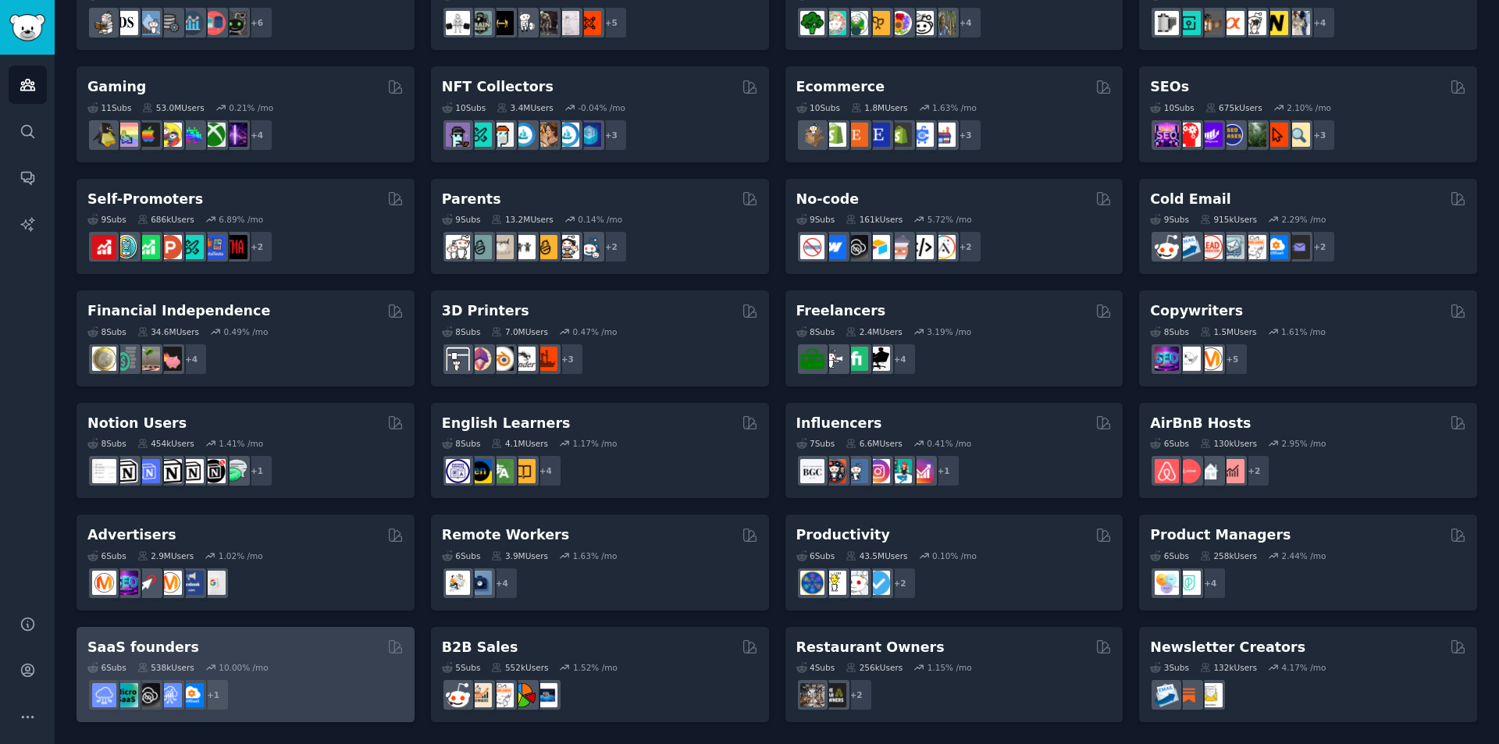
click at [320, 663] on div "6 Sub s 538k Users 10.00 % /mo" at bounding box center [245, 667] width 316 height 11
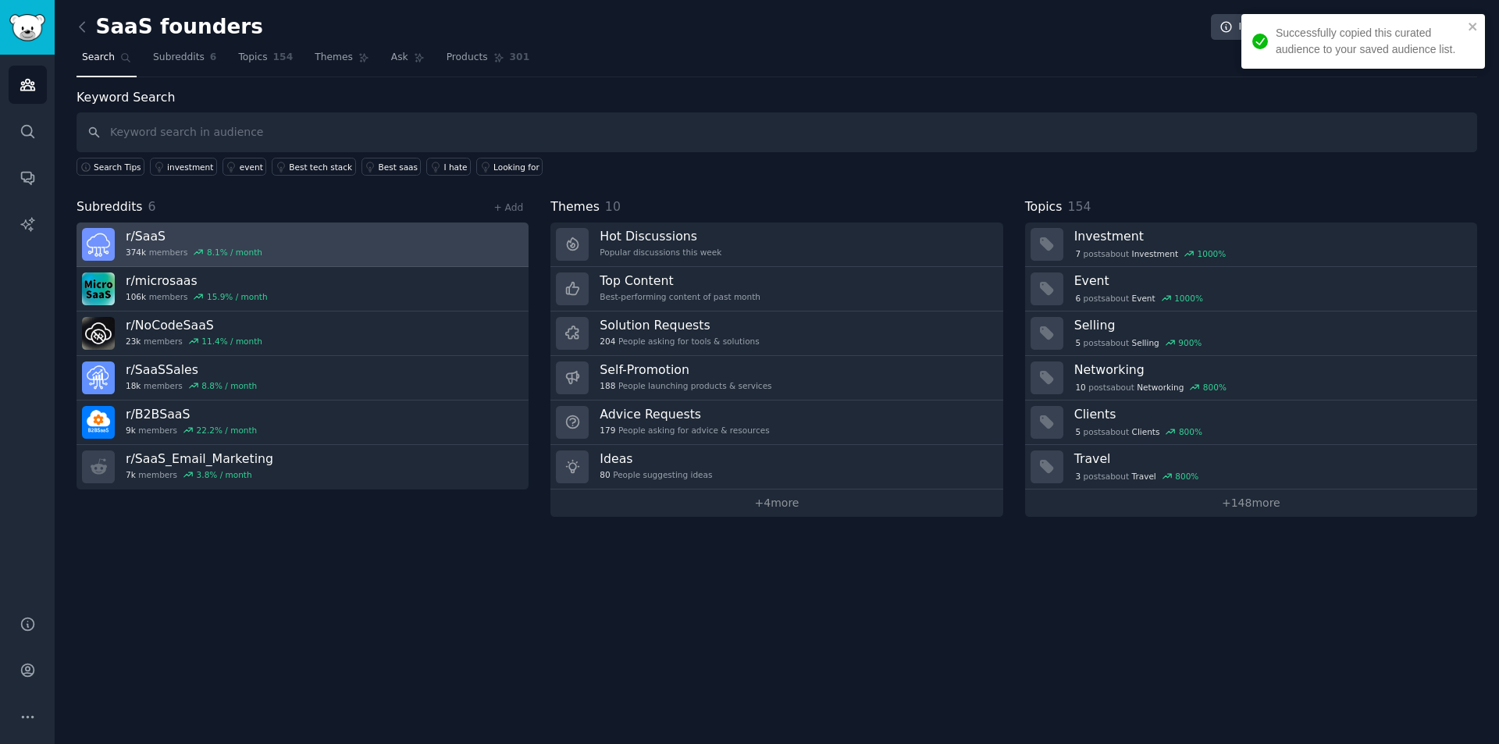
click at [151, 234] on h3 "r/ SaaS" at bounding box center [194, 236] width 137 height 16
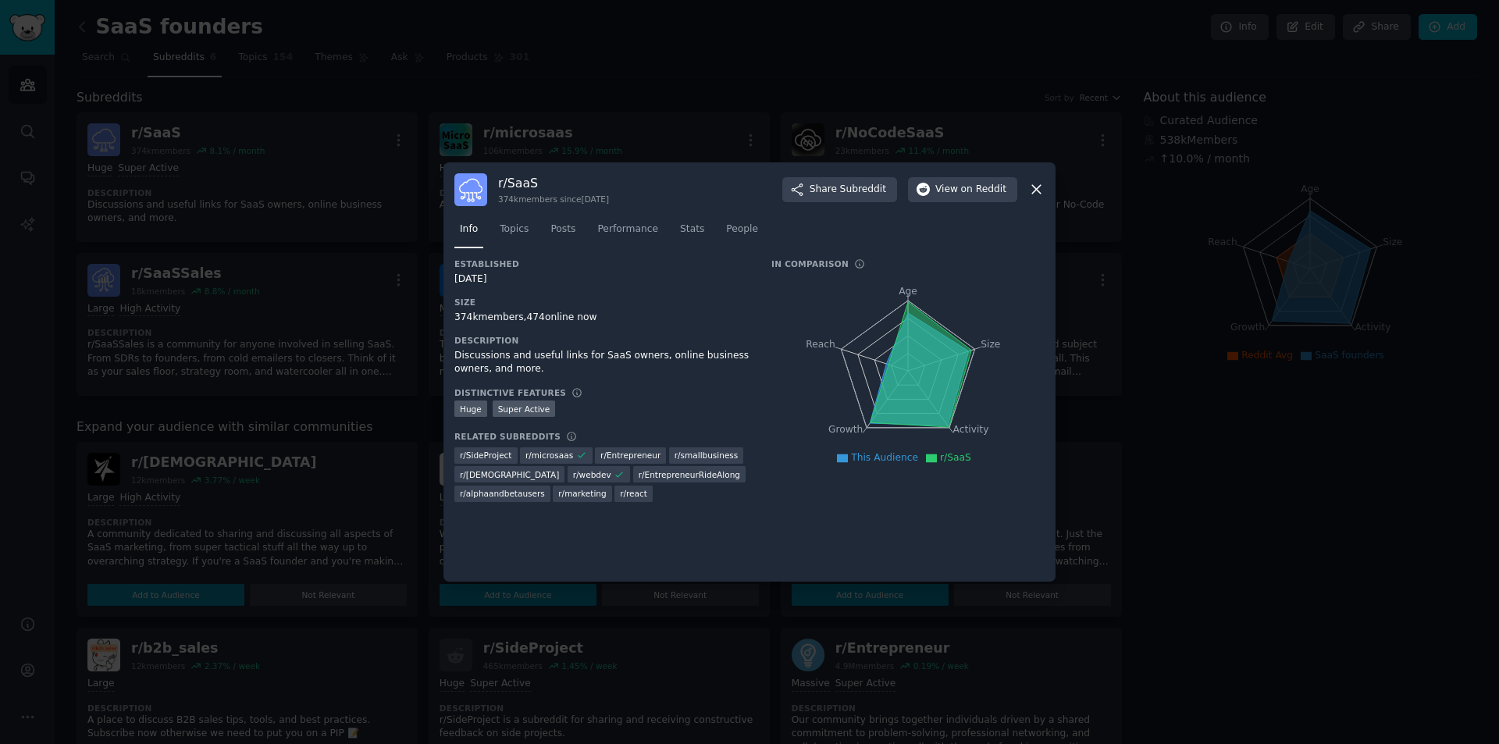
click at [1498, 600] on div at bounding box center [749, 372] width 1499 height 744
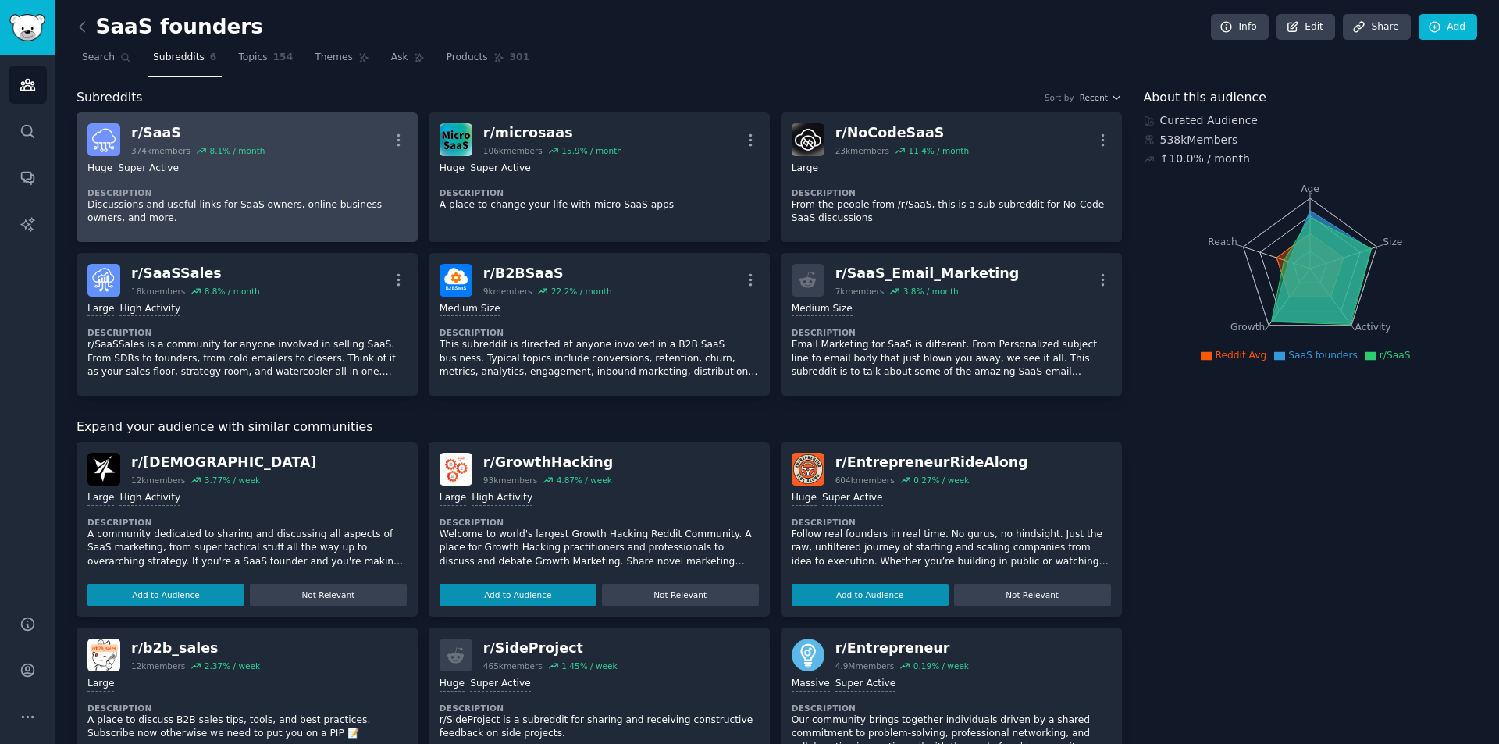
click at [331, 138] on div "r/ SaaS 374k members 8.1 % / month More" at bounding box center [246, 139] width 319 height 33
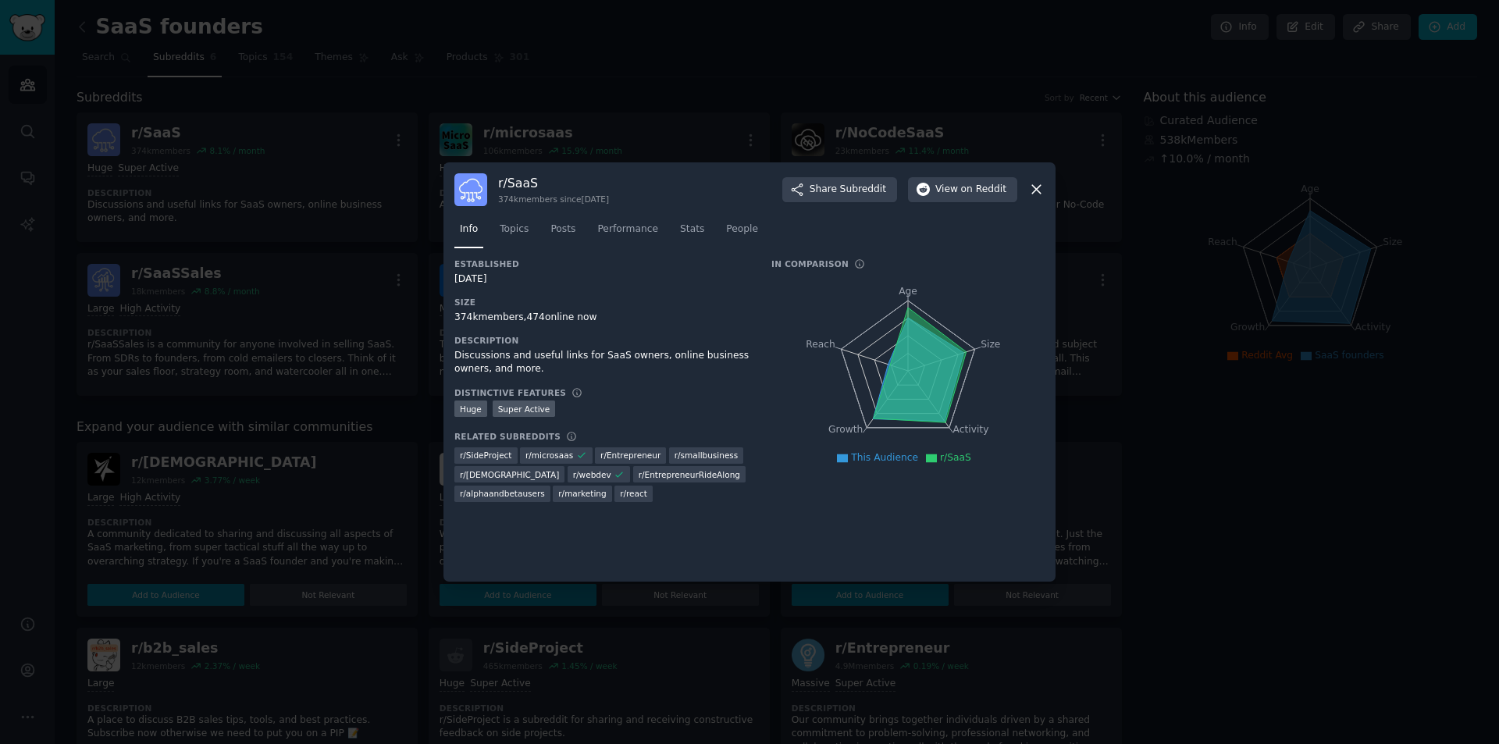
click at [615, 380] on div "Established [DATE] Size 374k members, 474 online now Description Discussions an…" at bounding box center [601, 385] width 295 height 254
click at [507, 223] on span "Topics" at bounding box center [514, 229] width 29 height 14
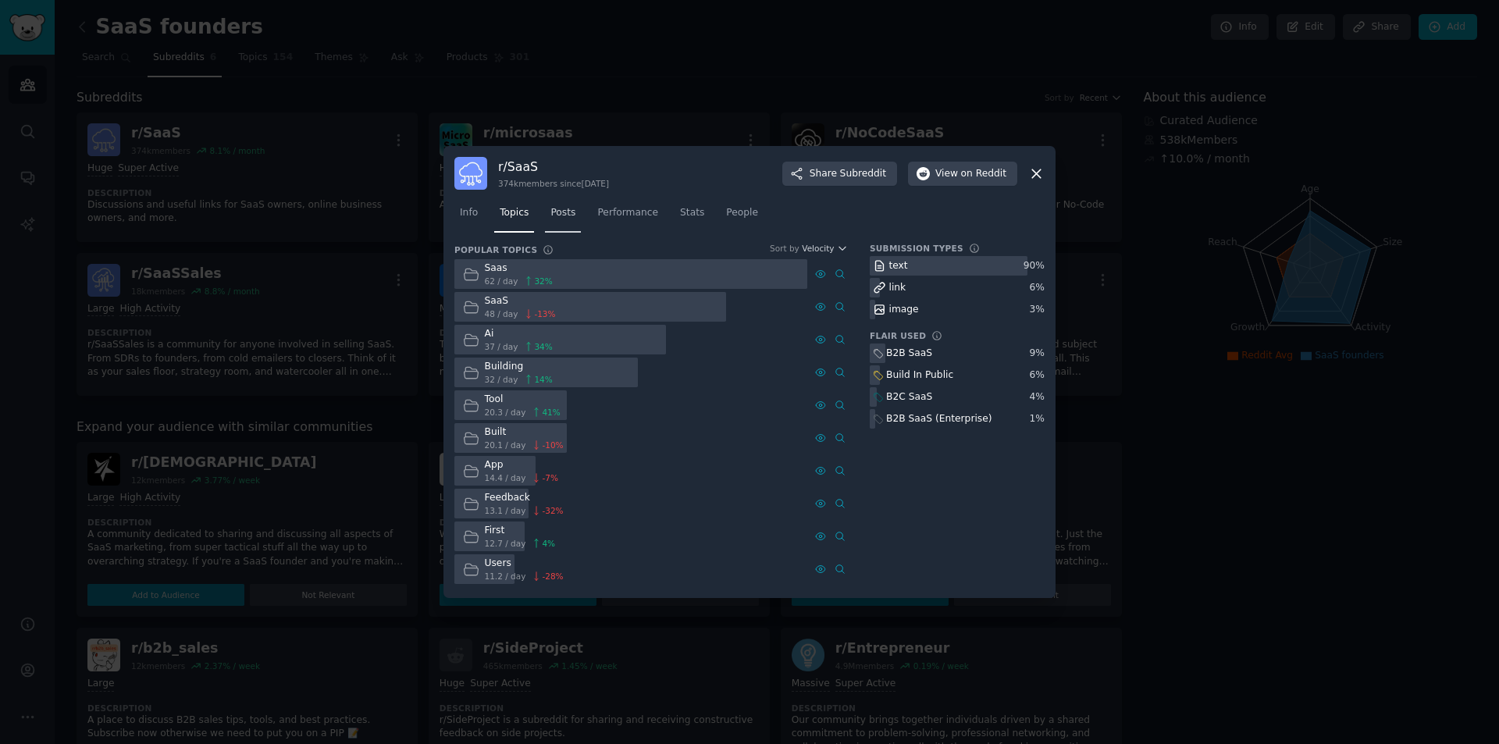
click at [572, 214] on link "Posts" at bounding box center [563, 217] width 36 height 32
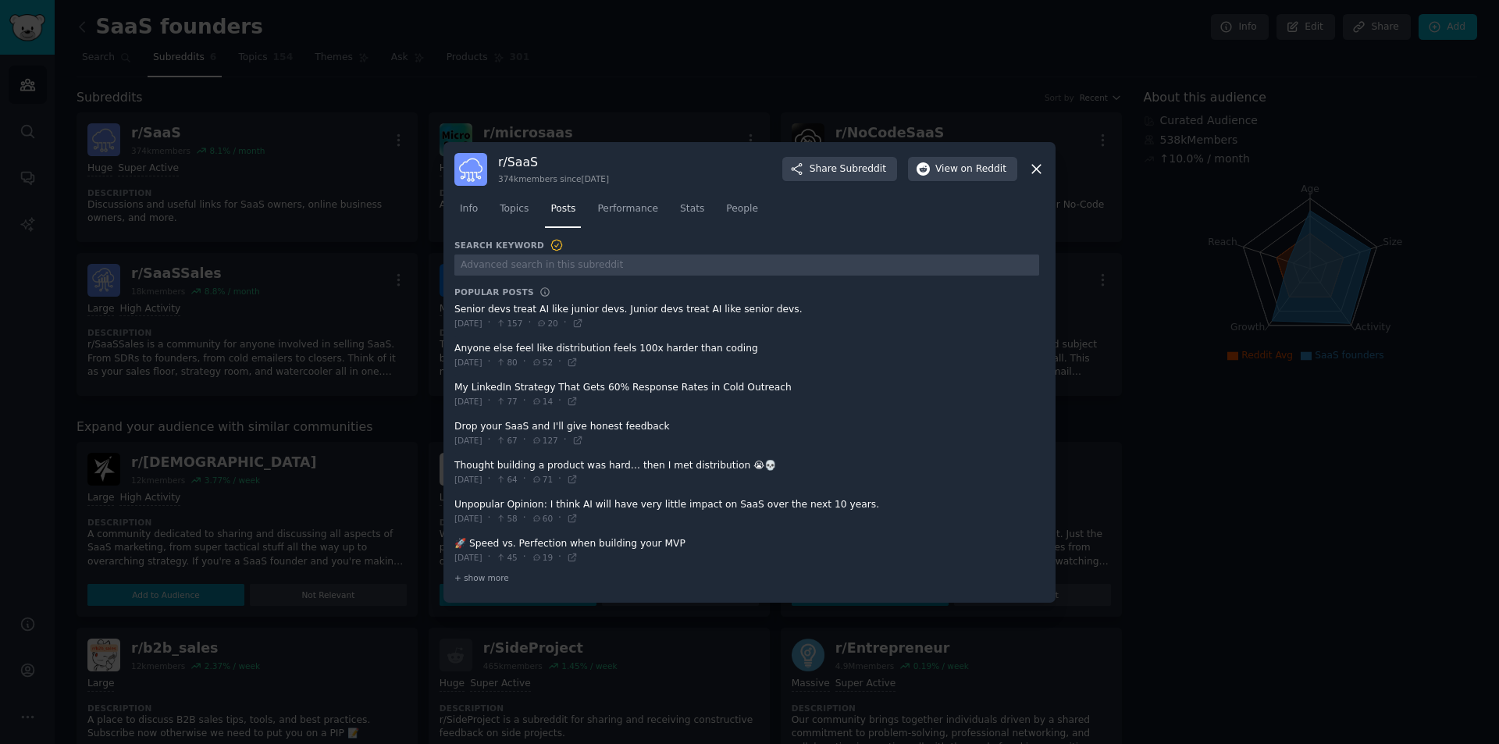
drag, startPoint x: 475, startPoint y: 320, endPoint x: 505, endPoint y: 321, distance: 29.7
click at [482, 321] on span "[DATE]" at bounding box center [468, 323] width 28 height 11
click at [503, 329] on div "[DATE] · 157 · 20 ·" at bounding box center [518, 323] width 129 height 14
click at [722, 312] on span at bounding box center [746, 316] width 585 height 38
click at [631, 431] on span at bounding box center [746, 433] width 585 height 38
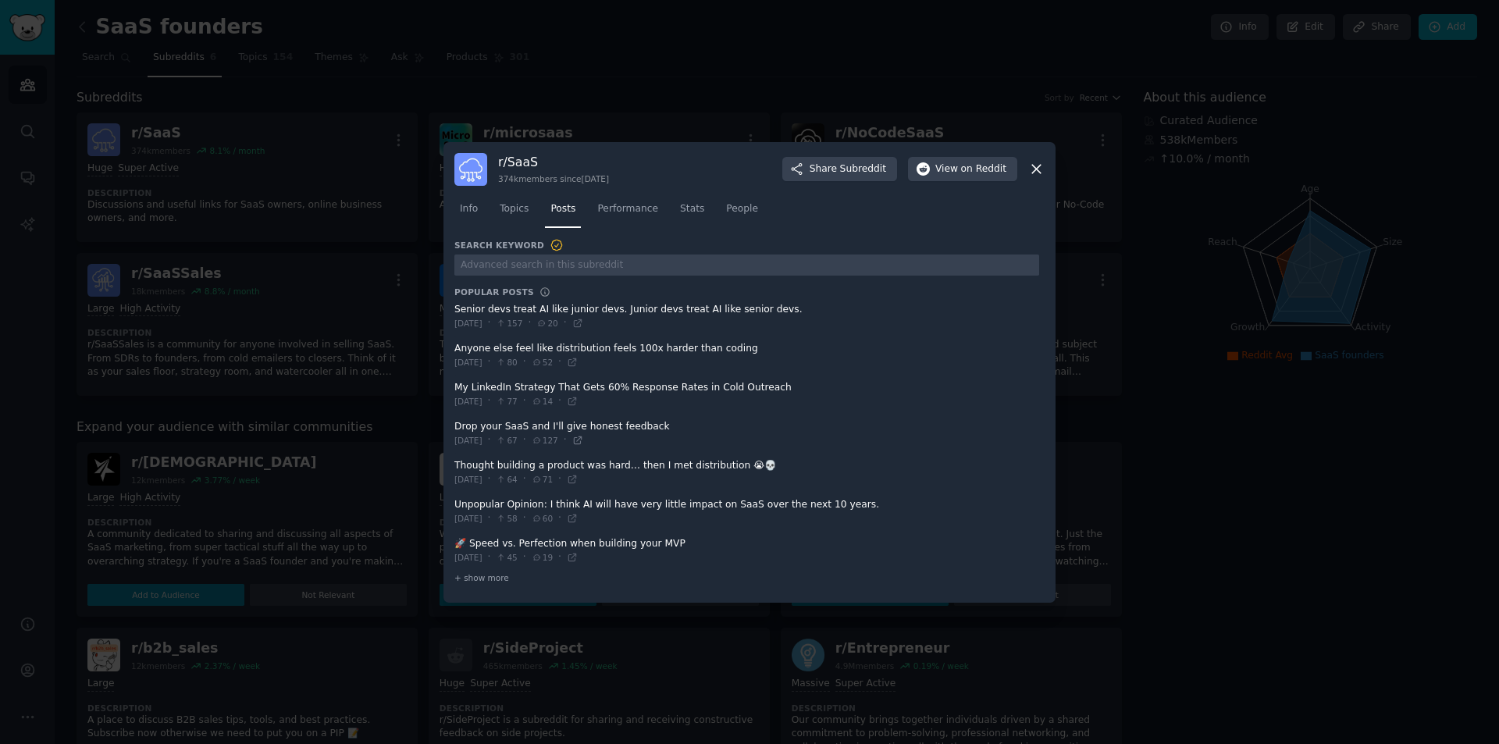
click at [583, 443] on icon at bounding box center [577, 440] width 11 height 11
